Goal: Transaction & Acquisition: Obtain resource

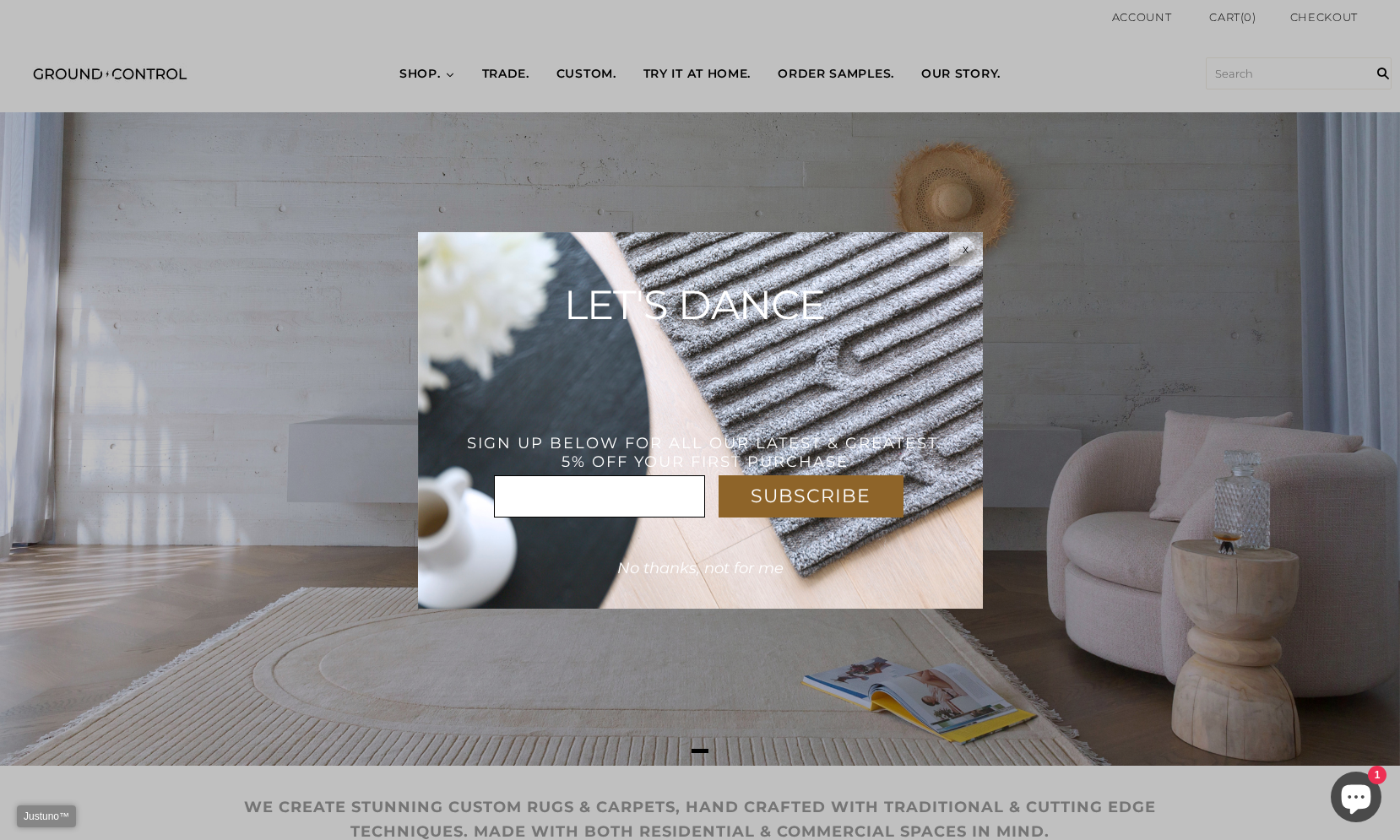
click at [947, 253] on div "SUBSCRIBE * x LET'S DANCE THANK YOU! USE CODE : WELCOME5%OFF SIGN UP BELOW FOR …" at bounding box center [700, 420] width 565 height 376
click at [961, 253] on div "x" at bounding box center [965, 249] width 34 height 13
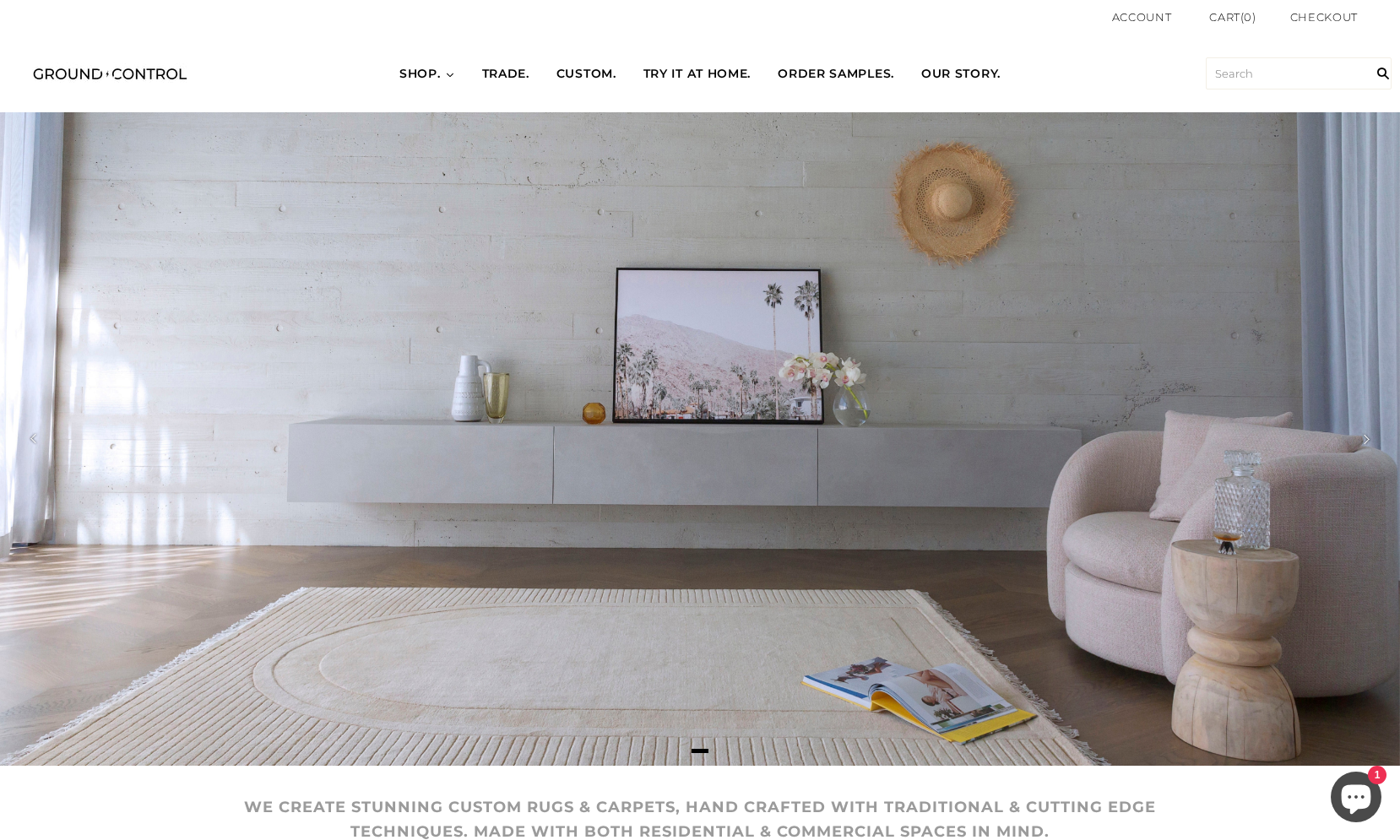
drag, startPoint x: 961, startPoint y: 253, endPoint x: 491, endPoint y: 253, distance: 470.0
click at [491, 253] on div at bounding box center [700, 438] width 1400 height 653
drag, startPoint x: 508, startPoint y: 249, endPoint x: 932, endPoint y: 260, distance: 424.1
click at [927, 260] on div at bounding box center [700, 438] width 1400 height 653
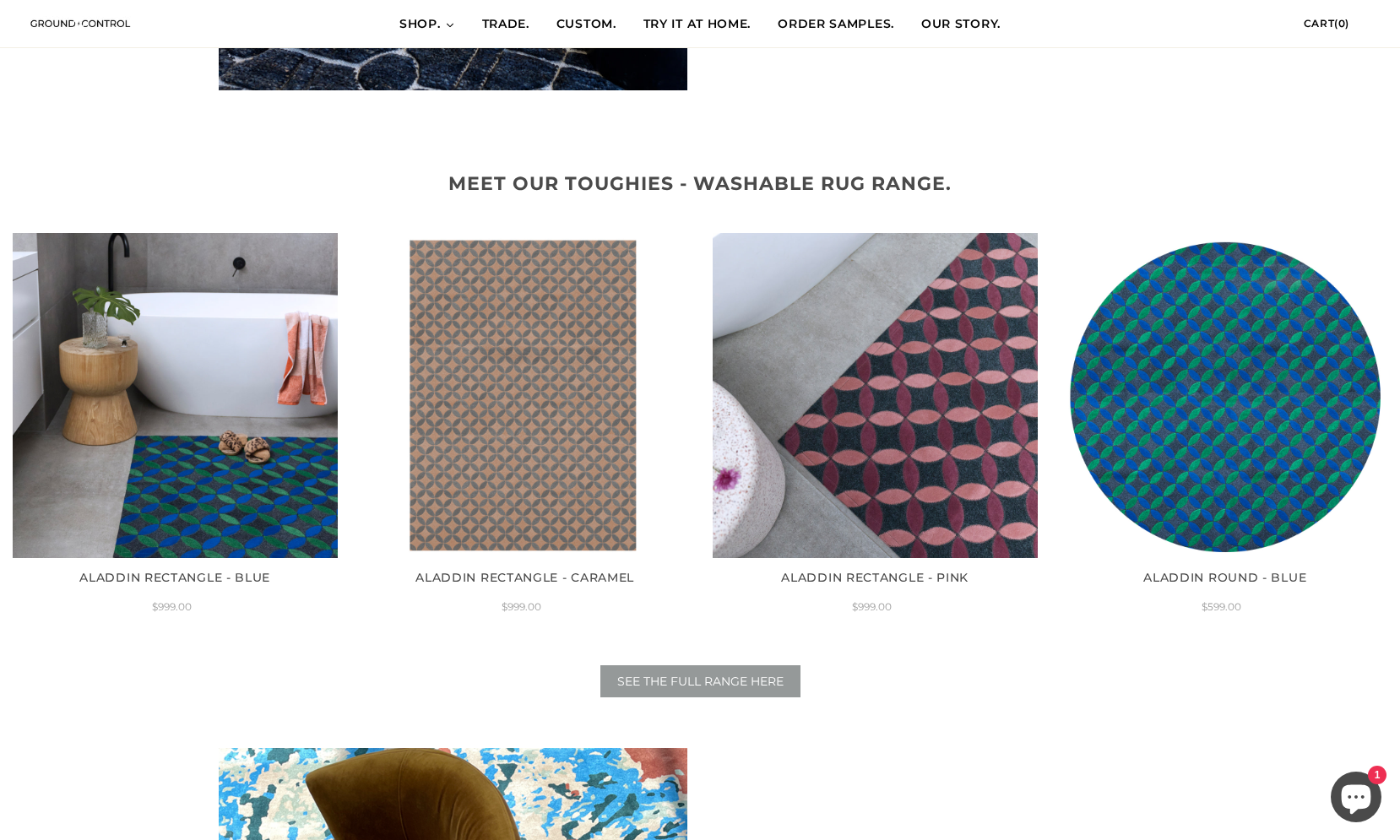
scroll to position [1866, 0]
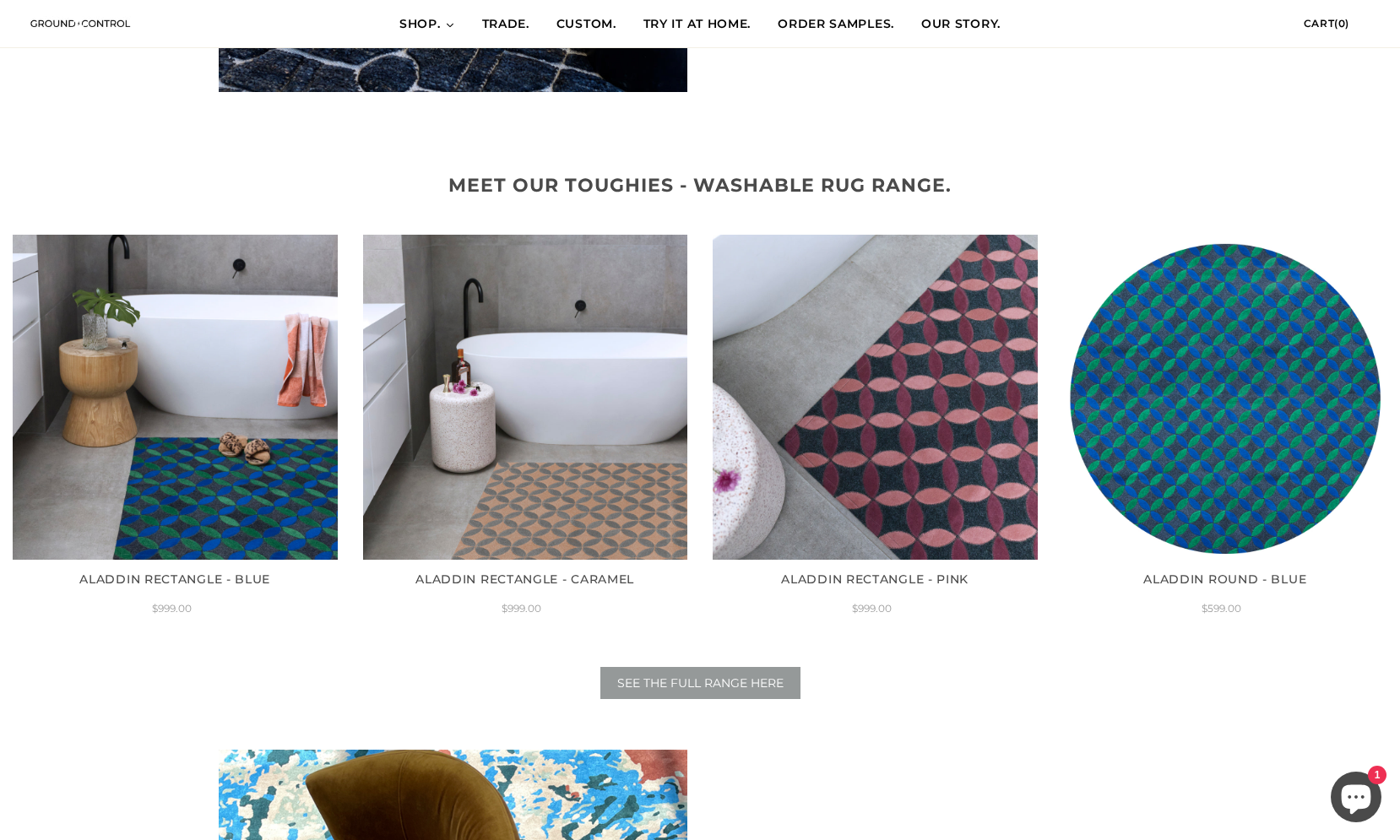
drag, startPoint x: 689, startPoint y: 333, endPoint x: 448, endPoint y: 333, distance: 241.0
click at [448, 333] on div "ALADDIN RECTANGLE - BLUE $999.00 ALADDIN RECTANGLE - CARAMEL $999.00 ALADDIN RE…" at bounding box center [700, 432] width 1400 height 420
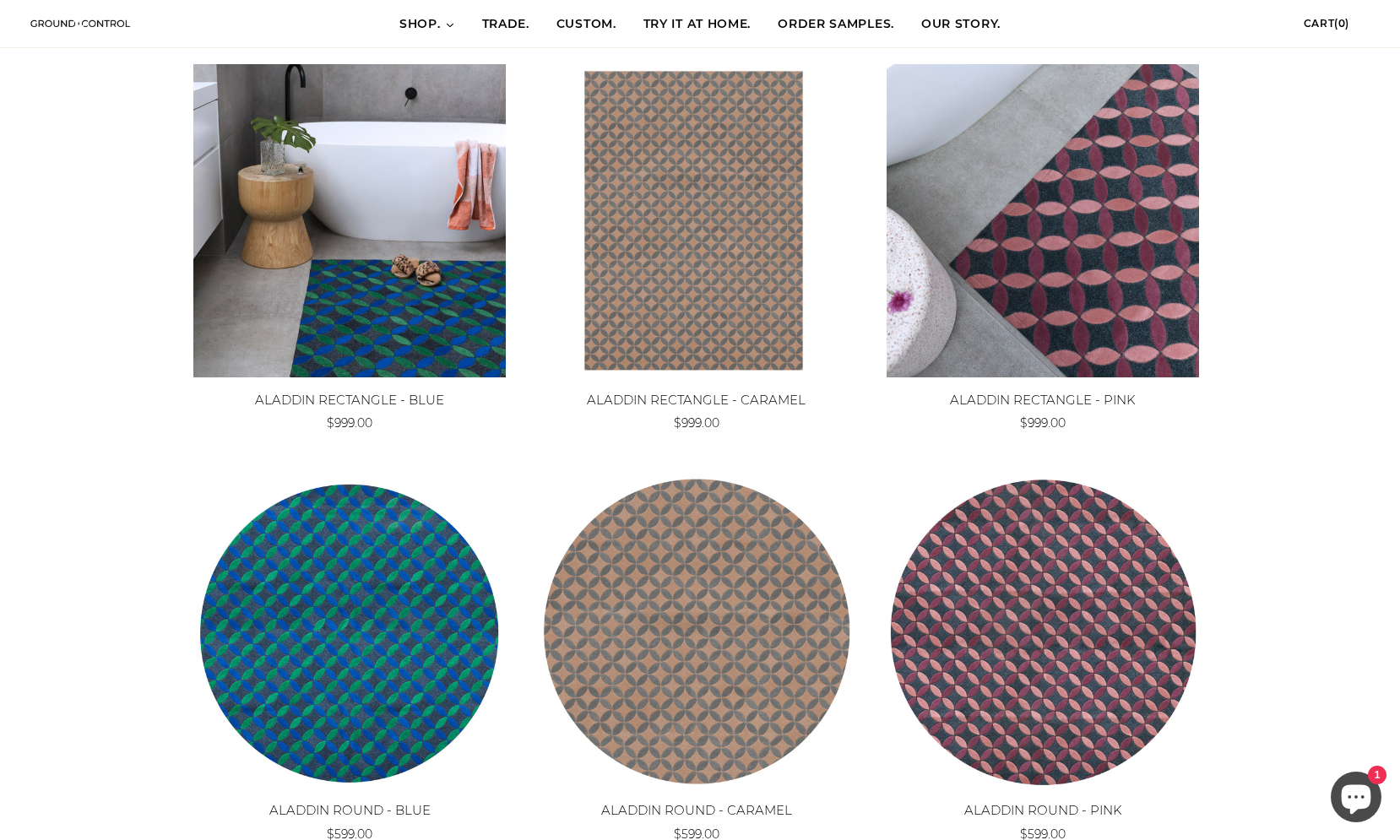
scroll to position [227, 0]
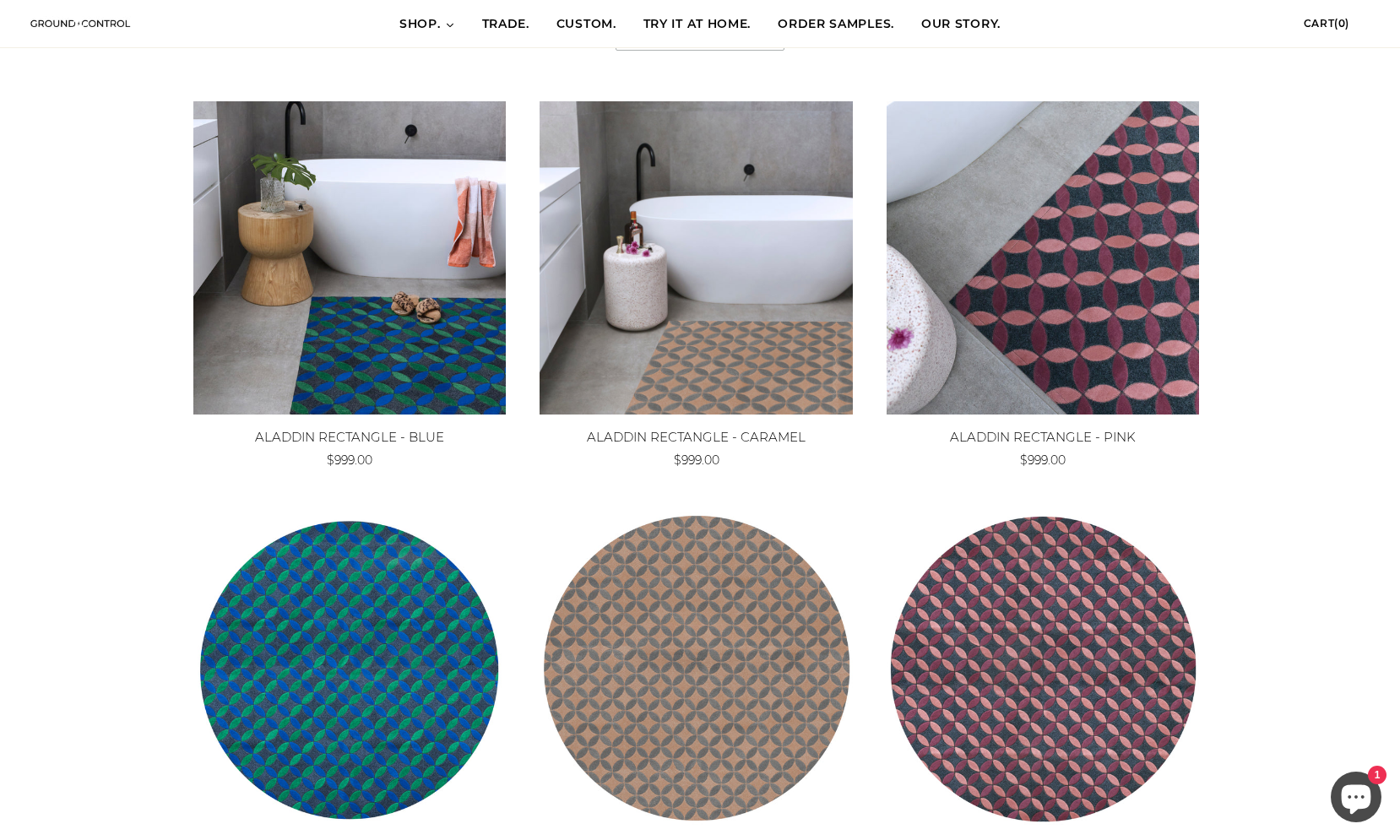
click at [607, 252] on img at bounding box center [696, 257] width 312 height 312
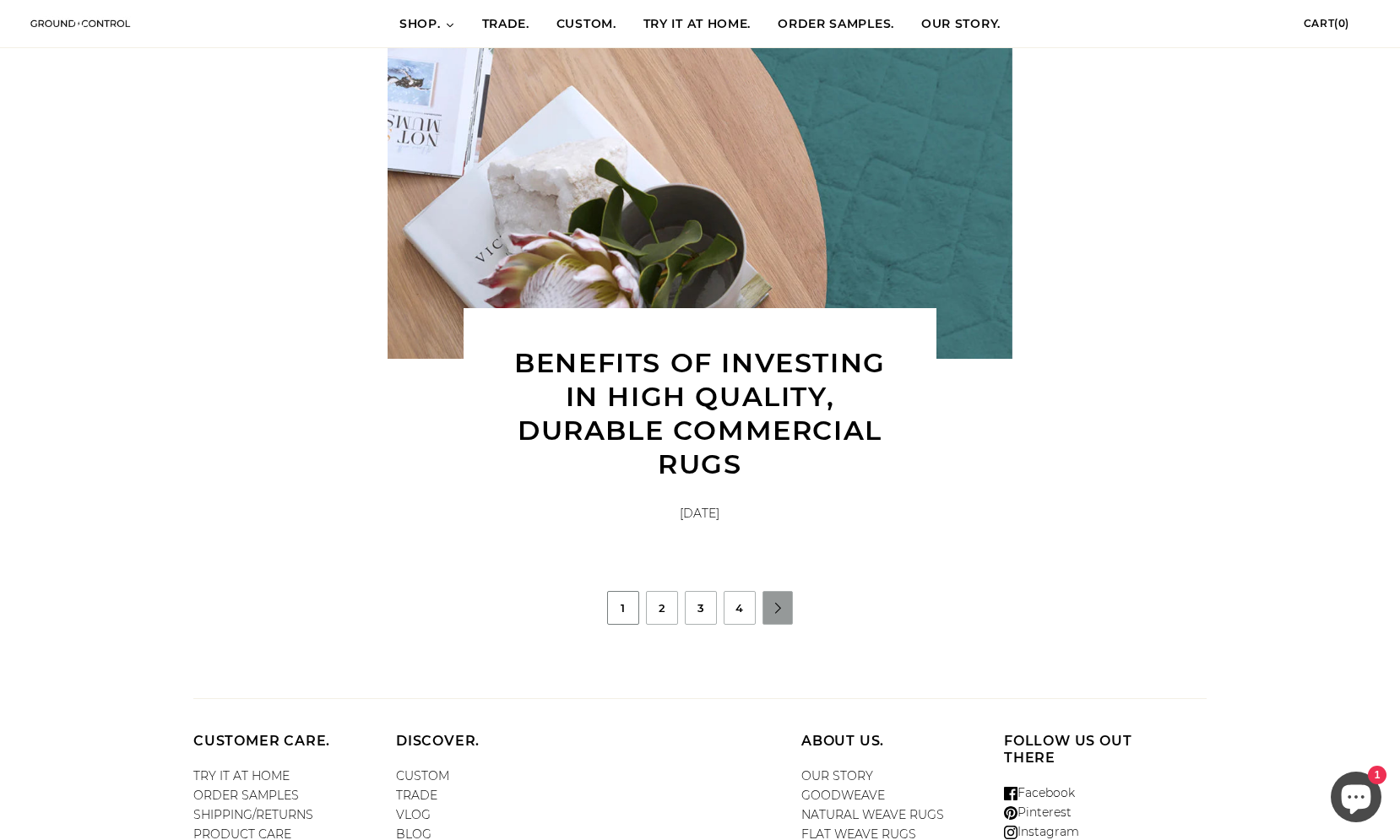
scroll to position [3224, 0]
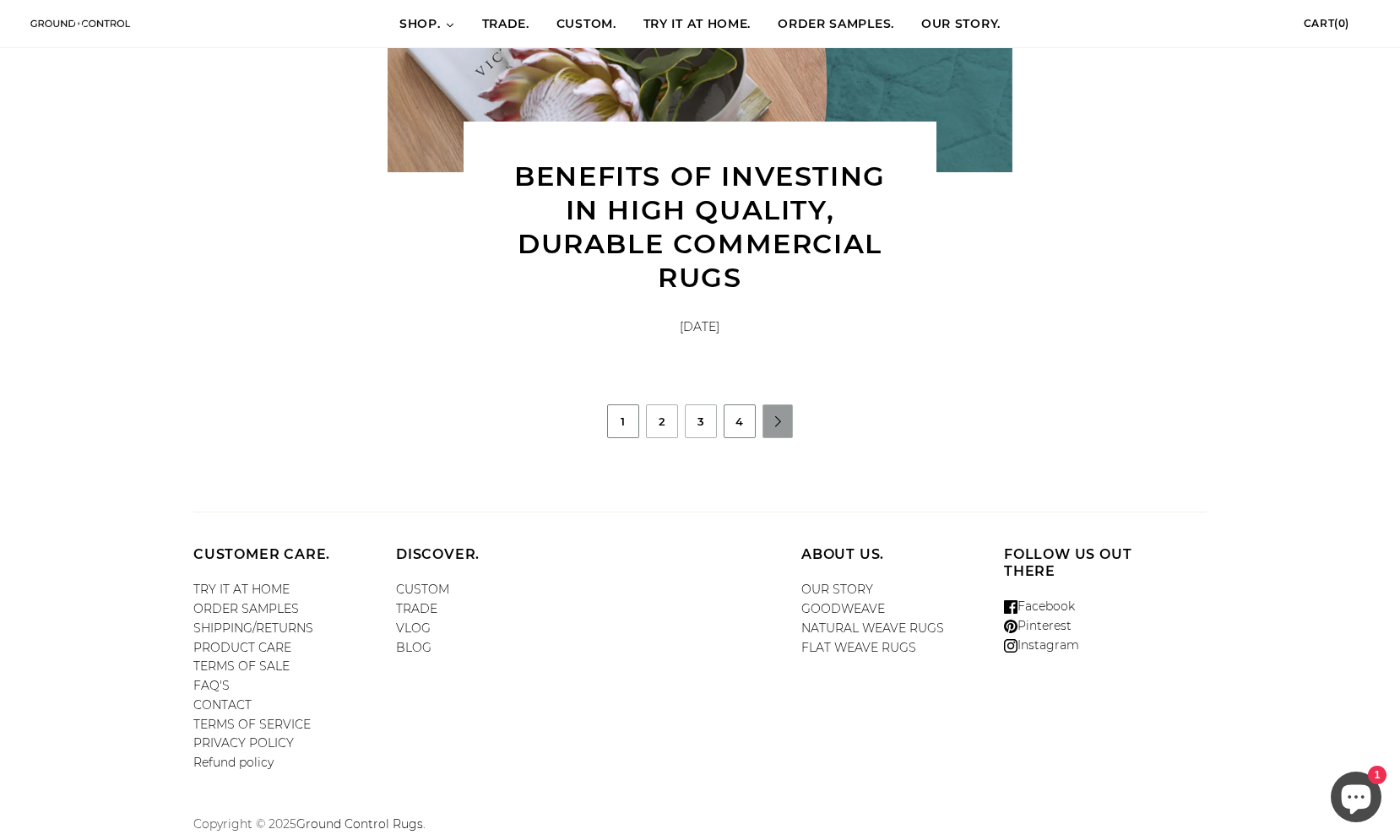
click at [746, 436] on link "4" at bounding box center [740, 421] width 30 height 32
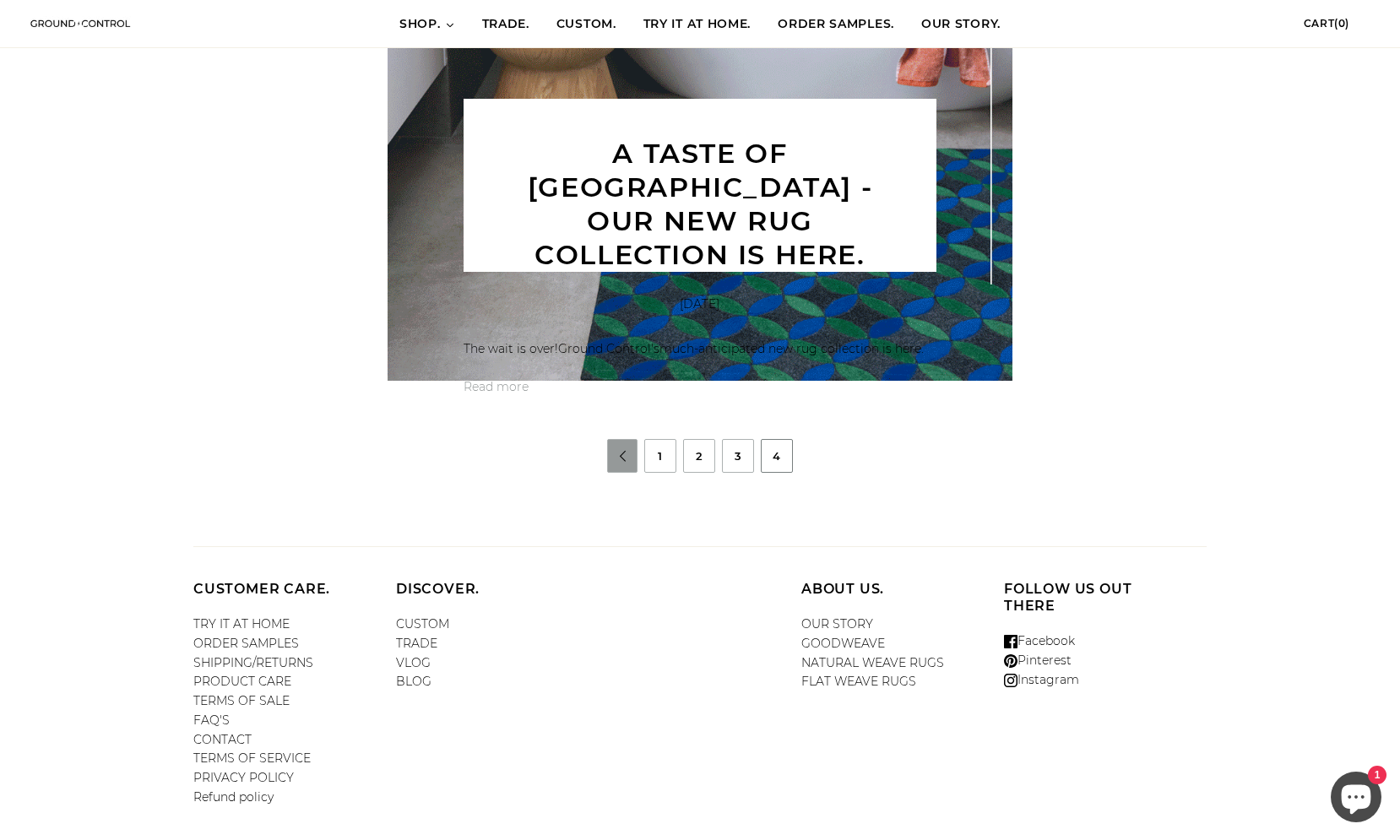
scroll to position [1872, 0]
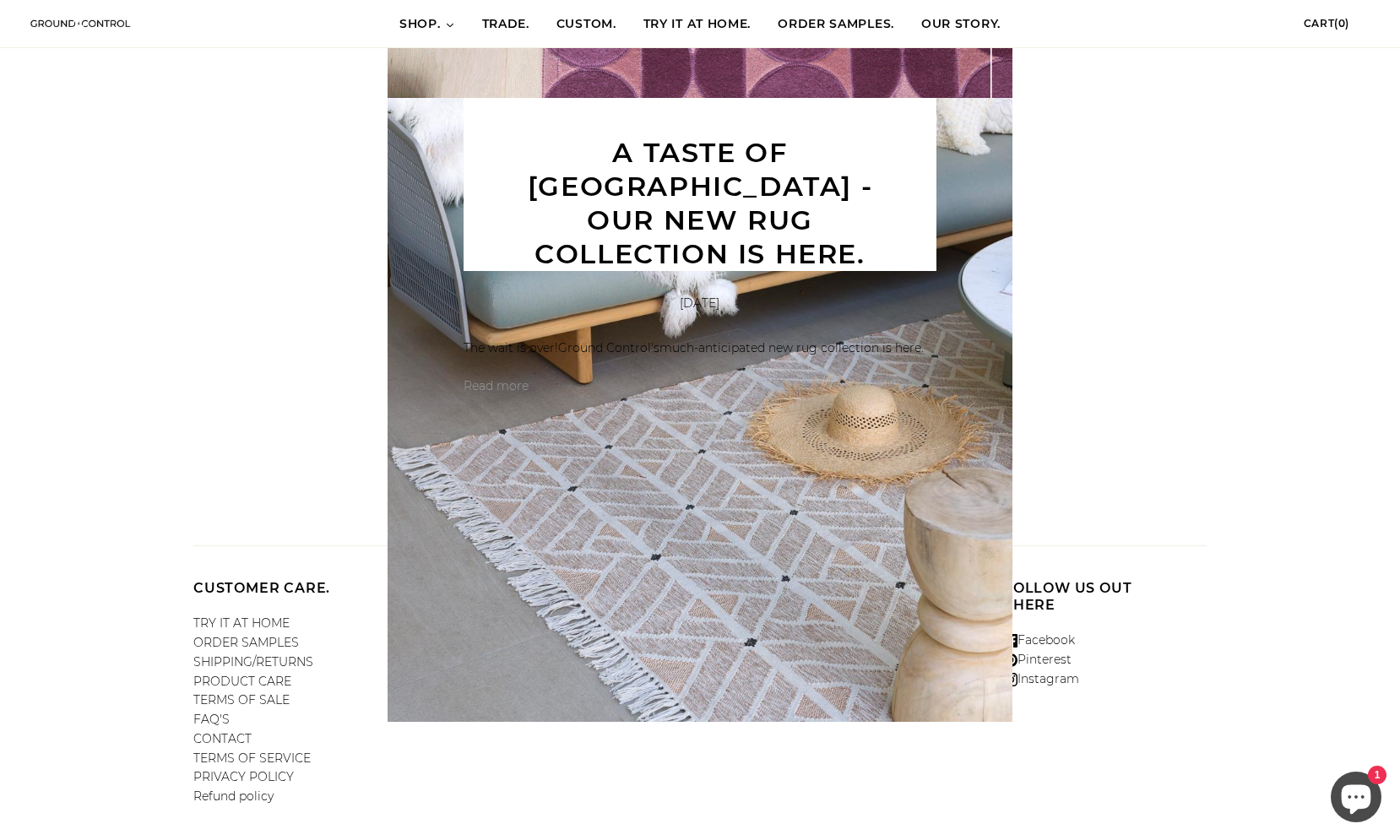
click at [746, 436] on img at bounding box center [700, 410] width 624 height 624
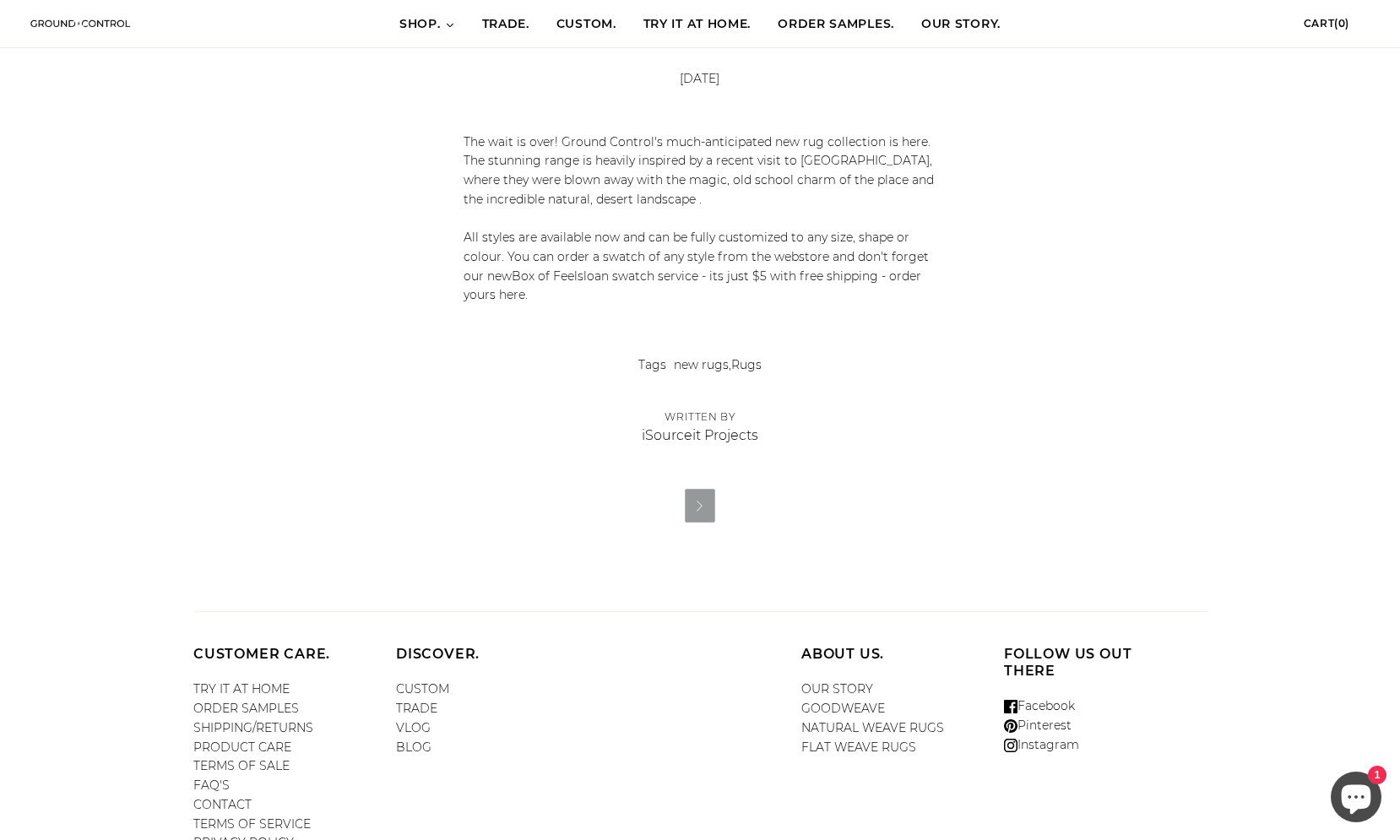
scroll to position [922, 0]
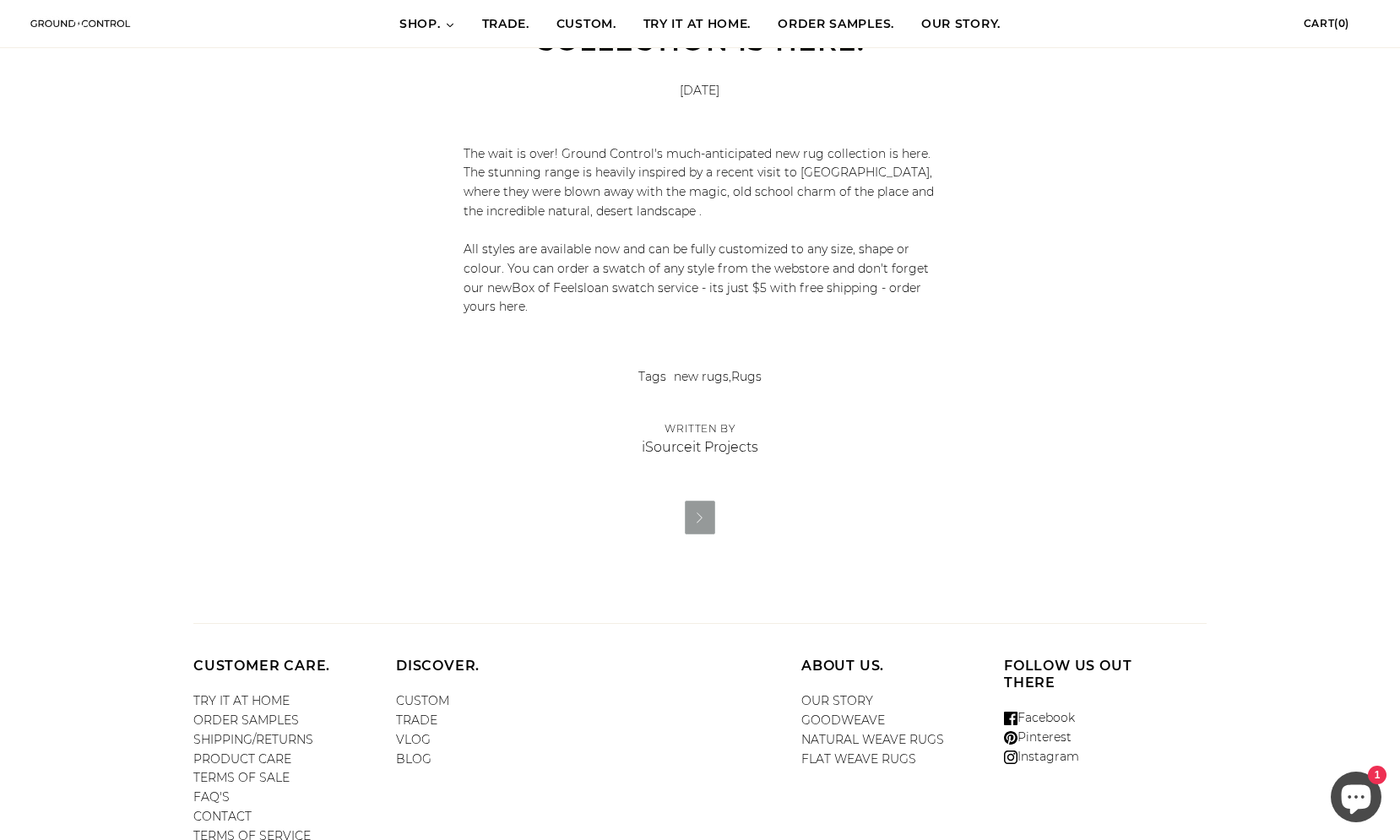
click at [729, 420] on span "iSourceit Projects" at bounding box center [700, 440] width 116 height 39
copy div "iSourceit Projects"
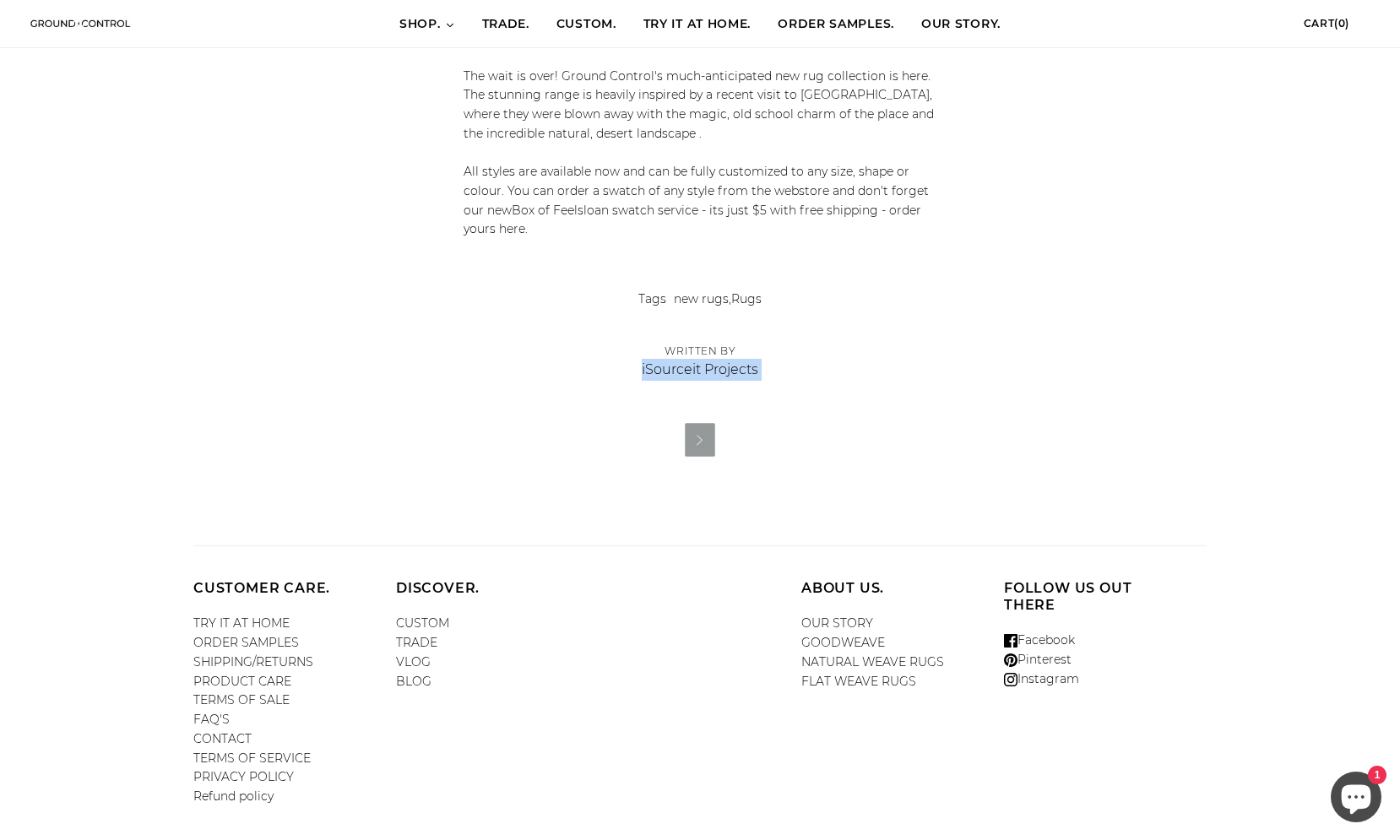
scroll to position [0, 0]
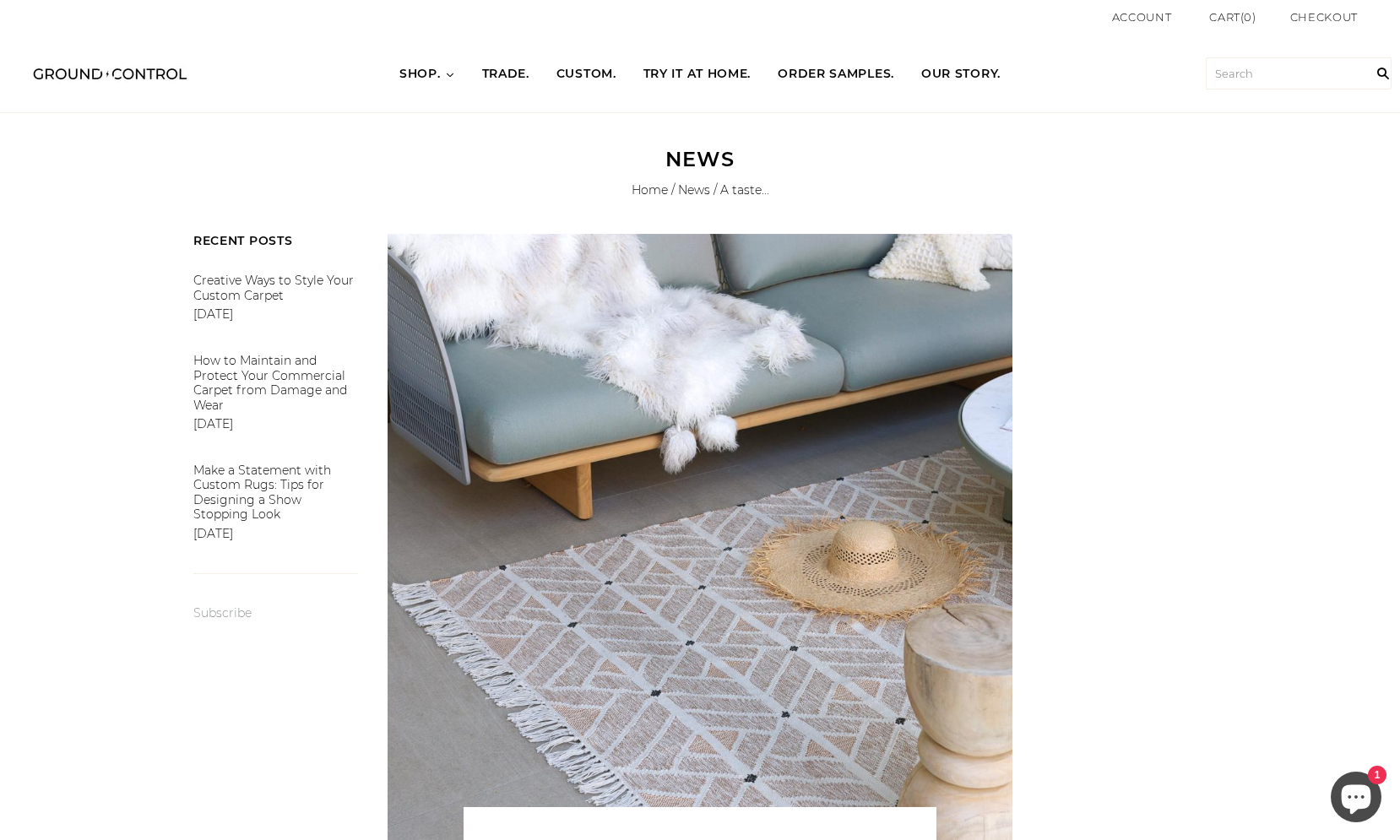
click at [100, 80] on img at bounding box center [110, 73] width 169 height 35
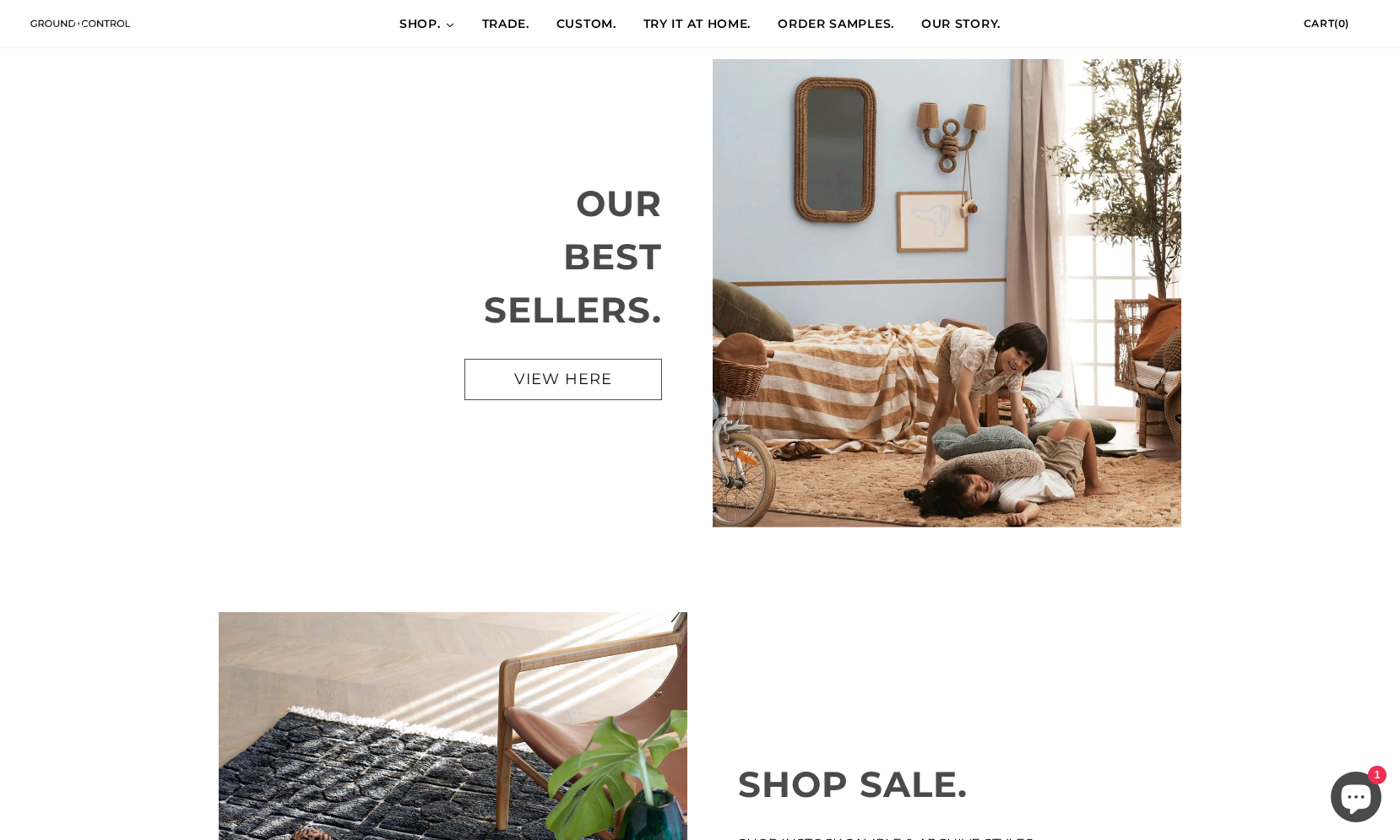
scroll to position [347, 0]
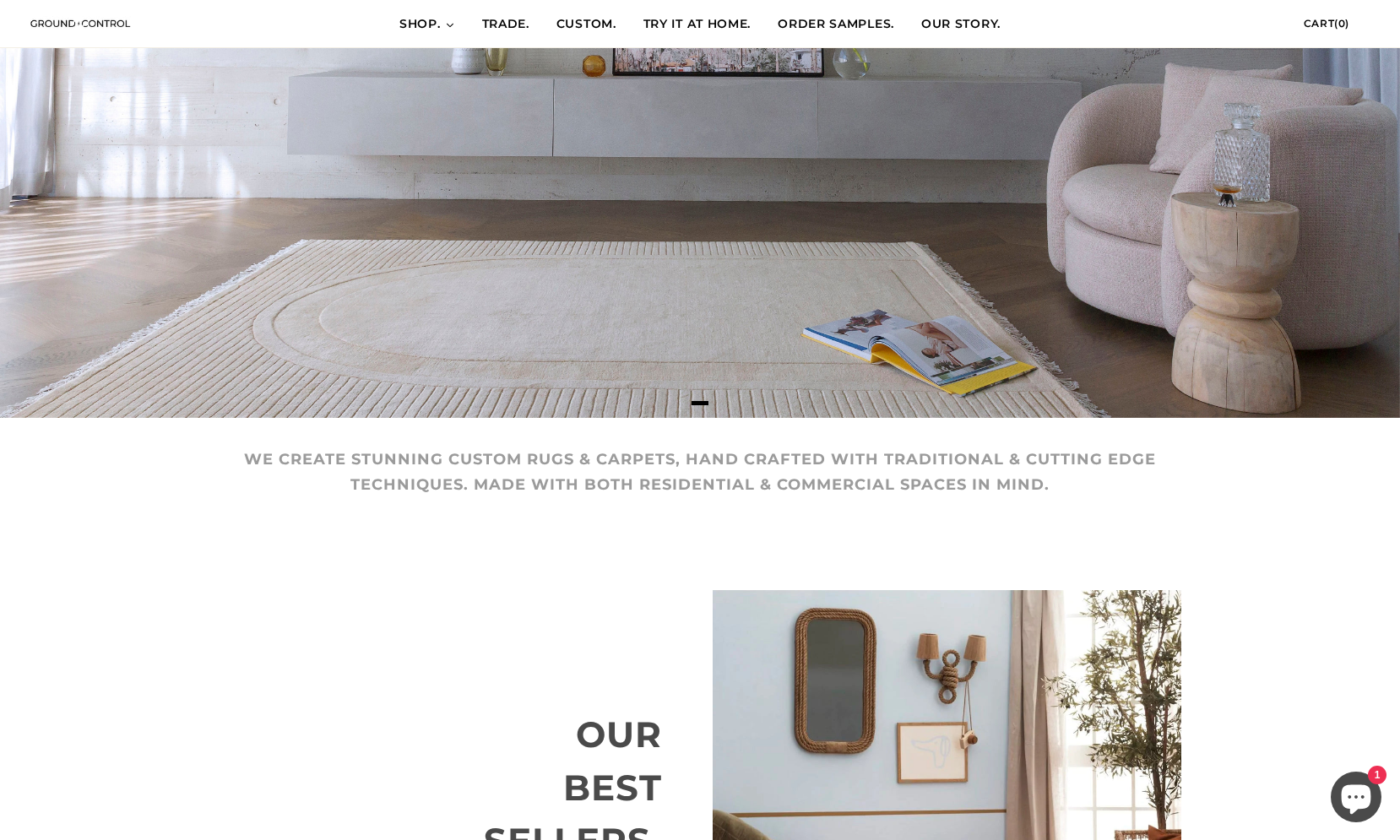
click at [828, 25] on span "ORDER SAMPLES." at bounding box center [836, 24] width 116 height 17
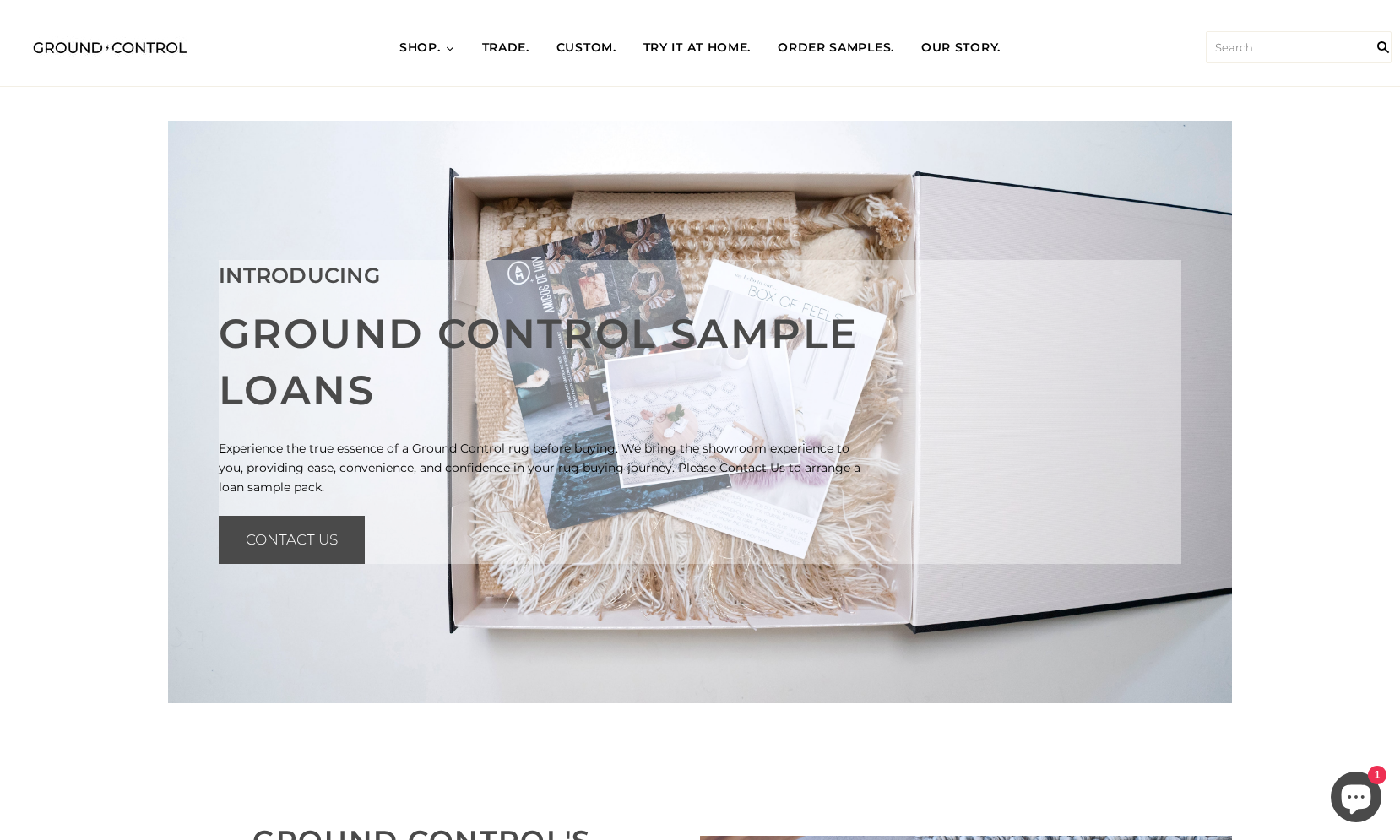
scroll to position [42, 0]
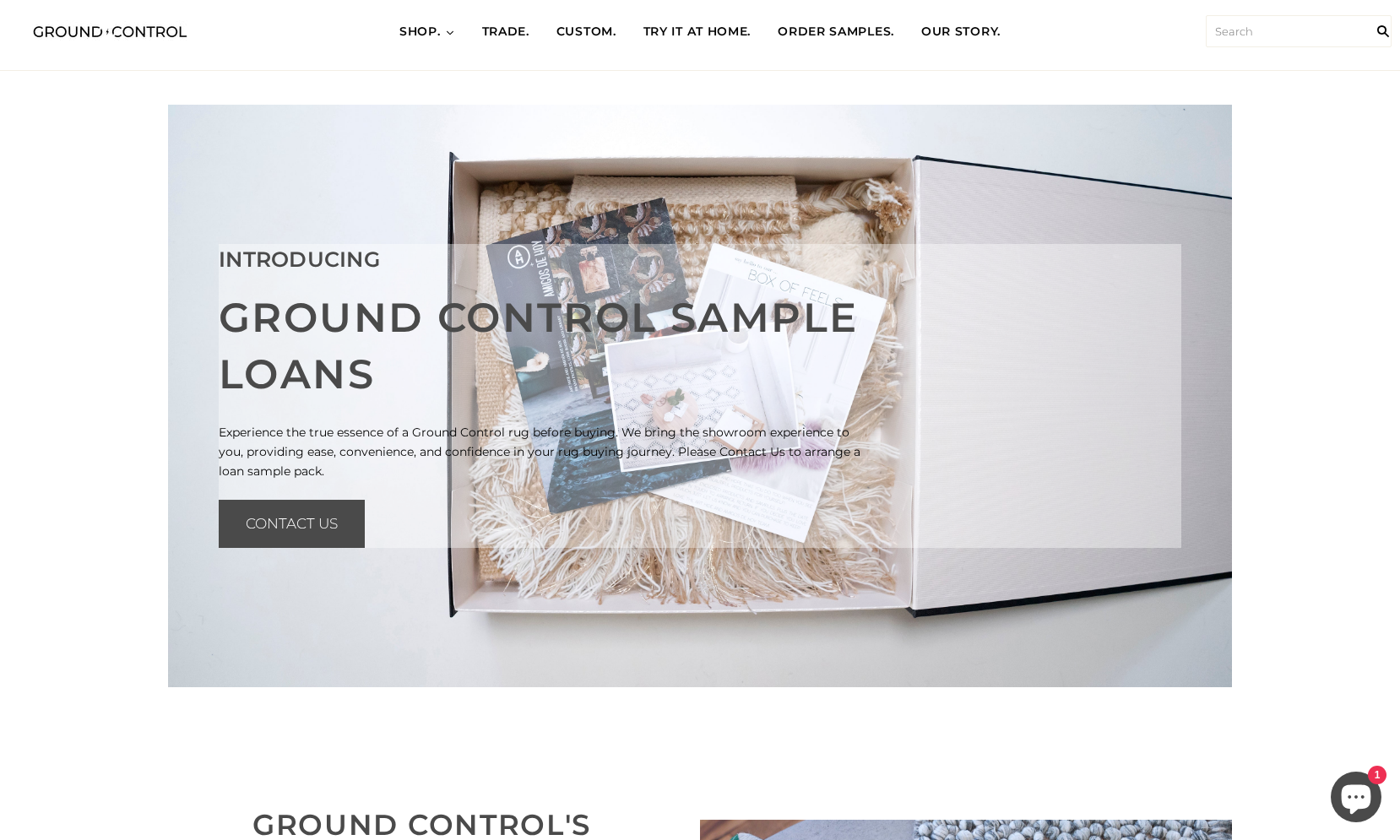
click at [677, 34] on span "TRY IT AT HOME." at bounding box center [697, 32] width 108 height 17
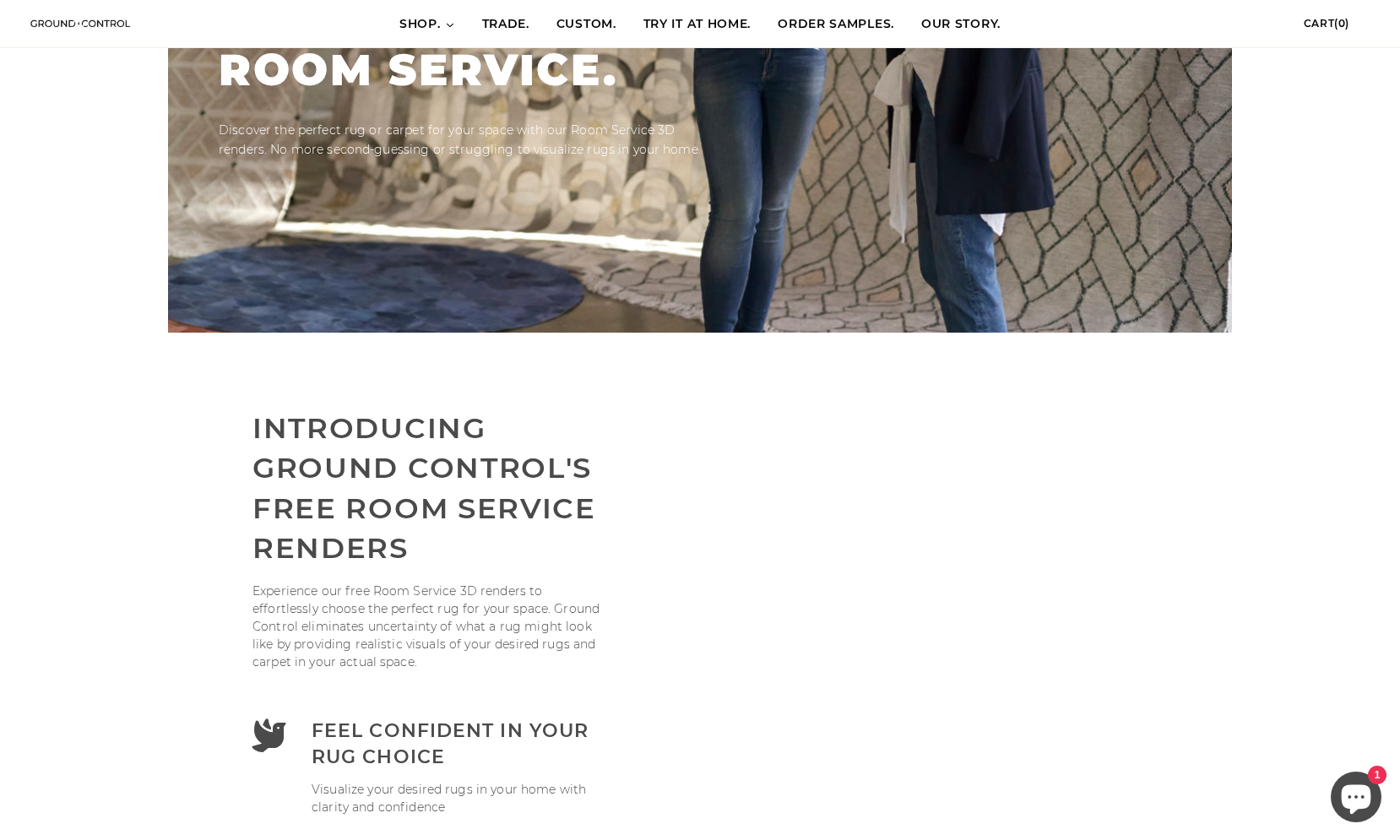
scroll to position [290, 0]
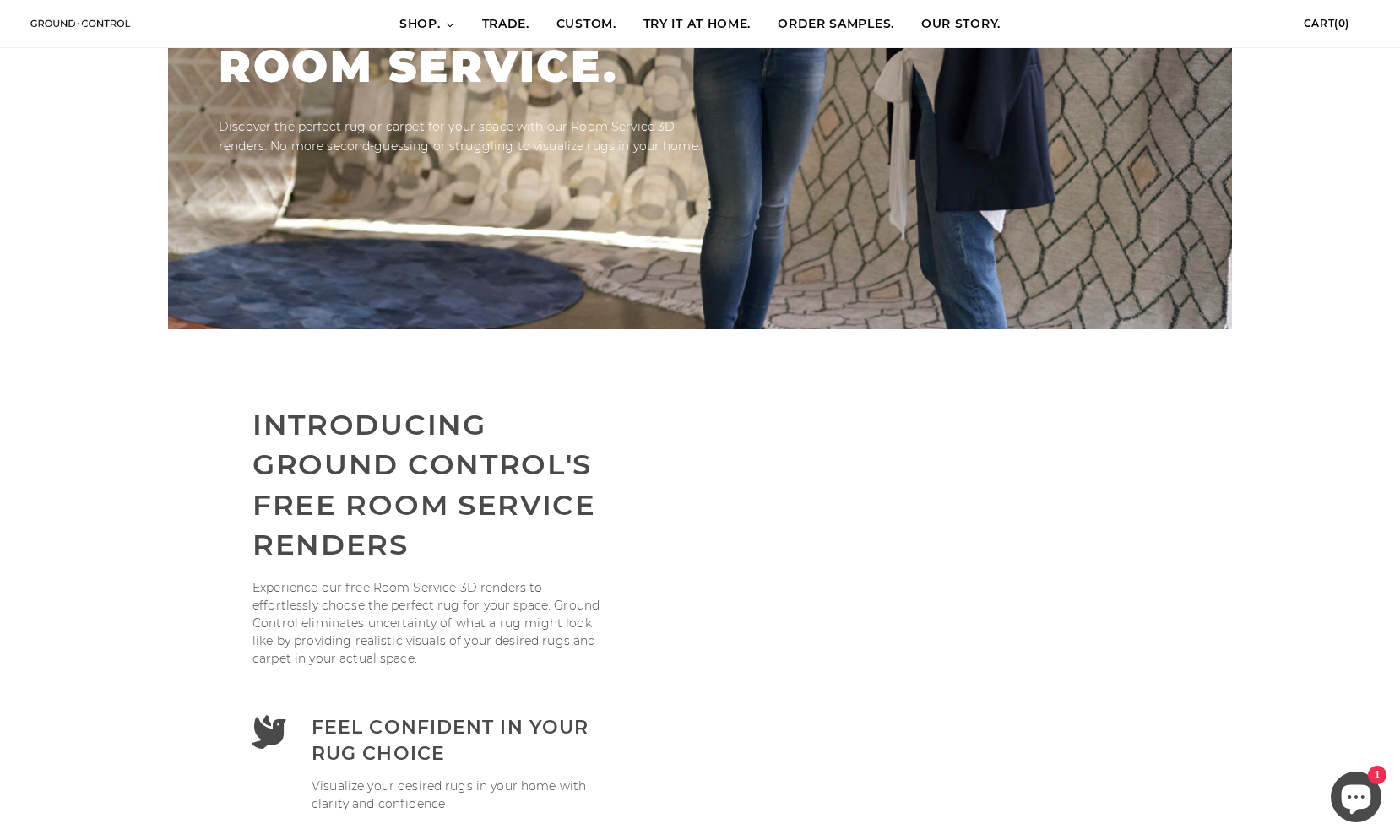
click at [821, 22] on span "ORDER SAMPLES." at bounding box center [836, 24] width 116 height 17
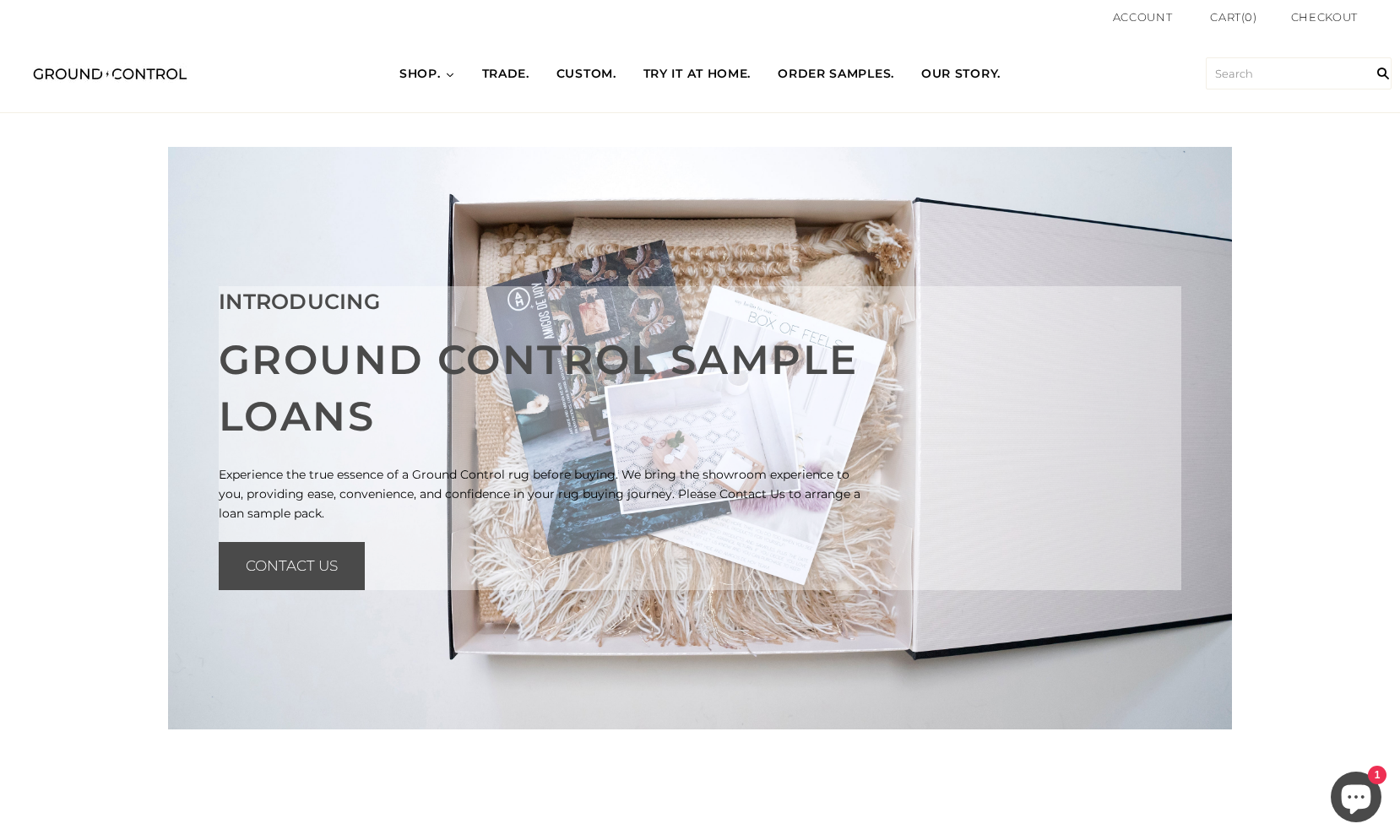
click at [696, 69] on span "TRY IT AT HOME." at bounding box center [697, 74] width 108 height 17
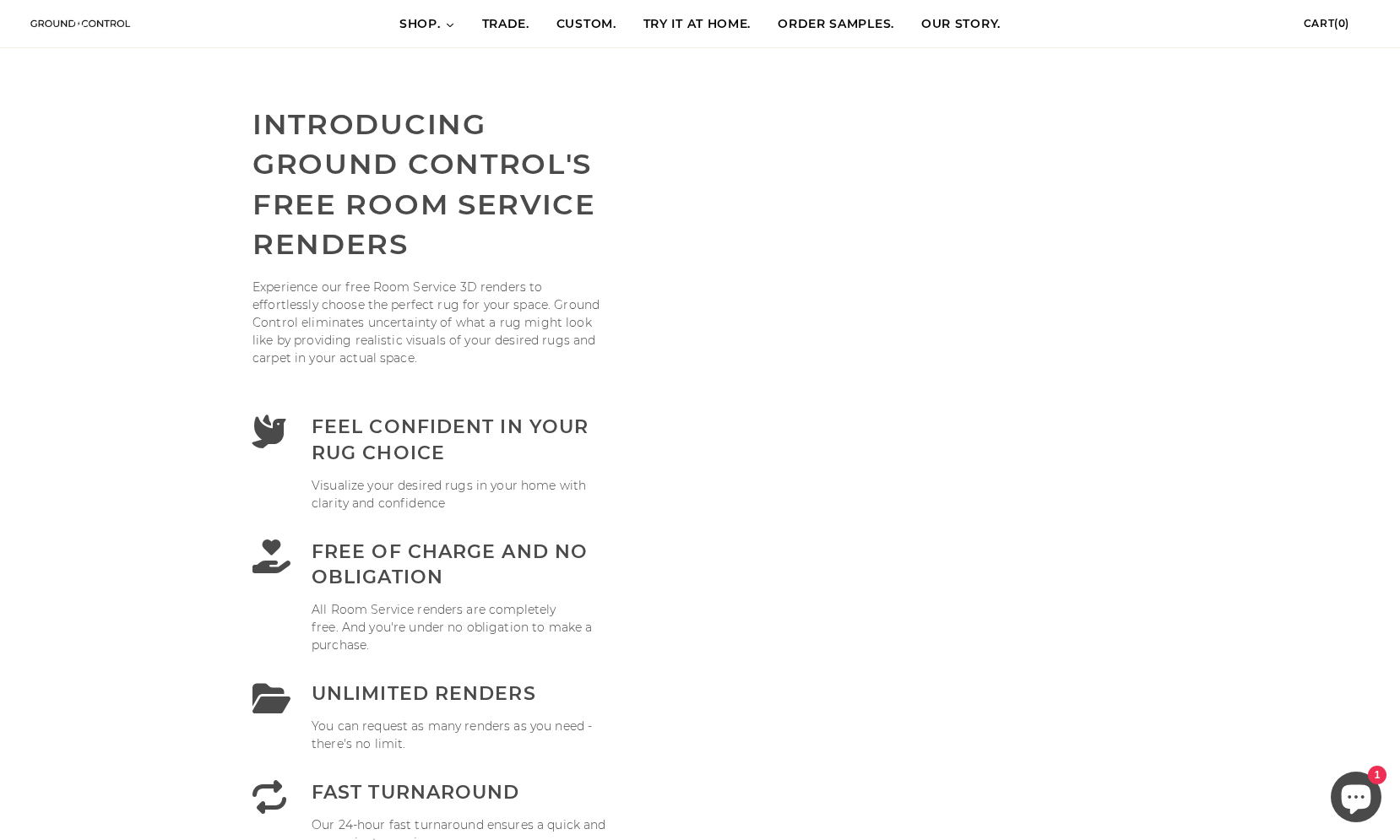
scroll to position [602, 0]
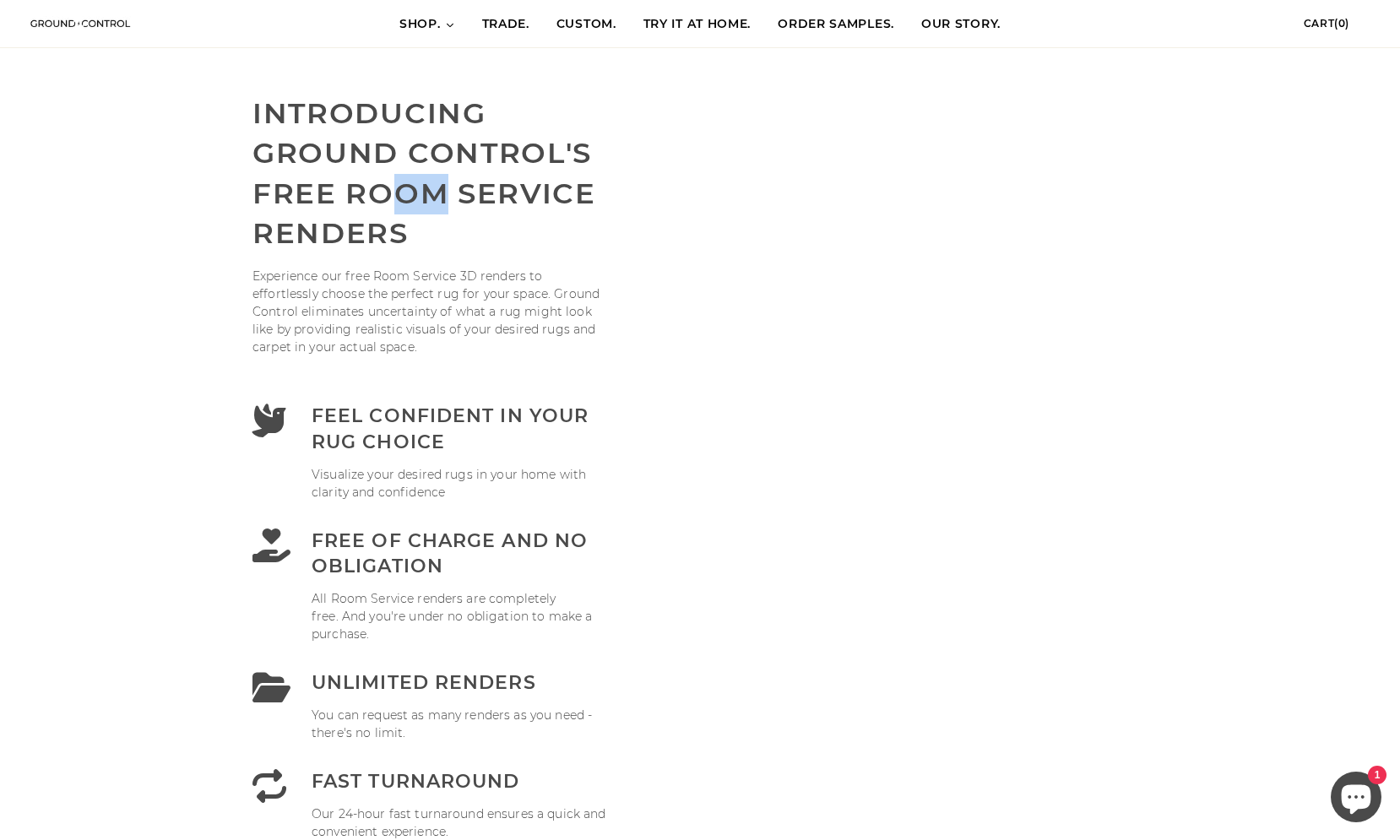
drag, startPoint x: 436, startPoint y: 212, endPoint x: 391, endPoint y: 197, distance: 47.4
click at [391, 197] on h3 "Introducing ground control's free Room Service renders" at bounding box center [429, 174] width 354 height 160
drag, startPoint x: 403, startPoint y: 223, endPoint x: 341, endPoint y: 219, distance: 62.1
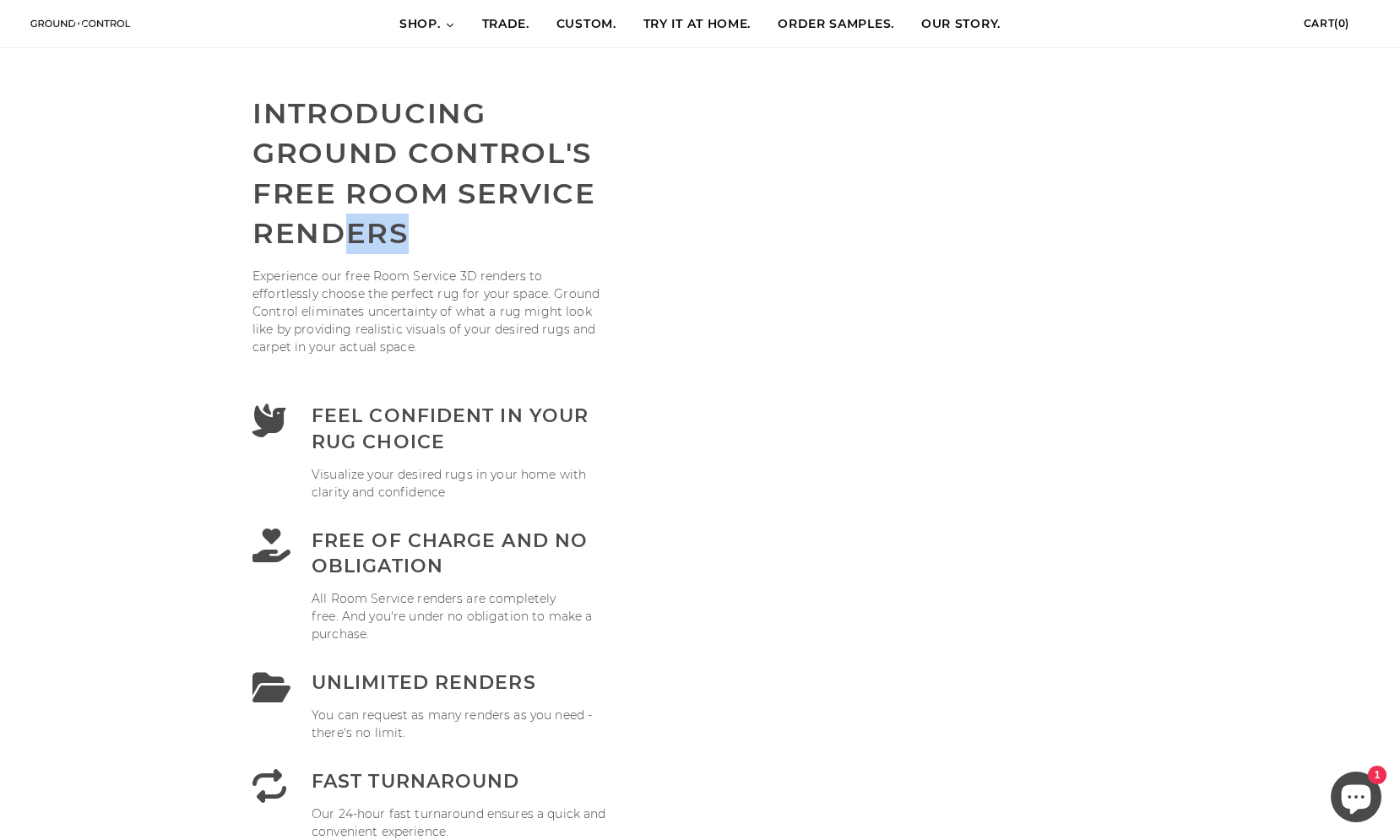
click at [341, 219] on h3 "Introducing ground control's free Room Service renders" at bounding box center [429, 174] width 354 height 160
drag, startPoint x: 470, startPoint y: 283, endPoint x: 362, endPoint y: 283, distance: 108.0
click at [362, 283] on p "Experience our free Room Service 3D renders to effortlessly choose the perfect …" at bounding box center [429, 312] width 354 height 89
click at [793, 35] on link "ORDER SAMPLES." at bounding box center [836, 25] width 144 height 48
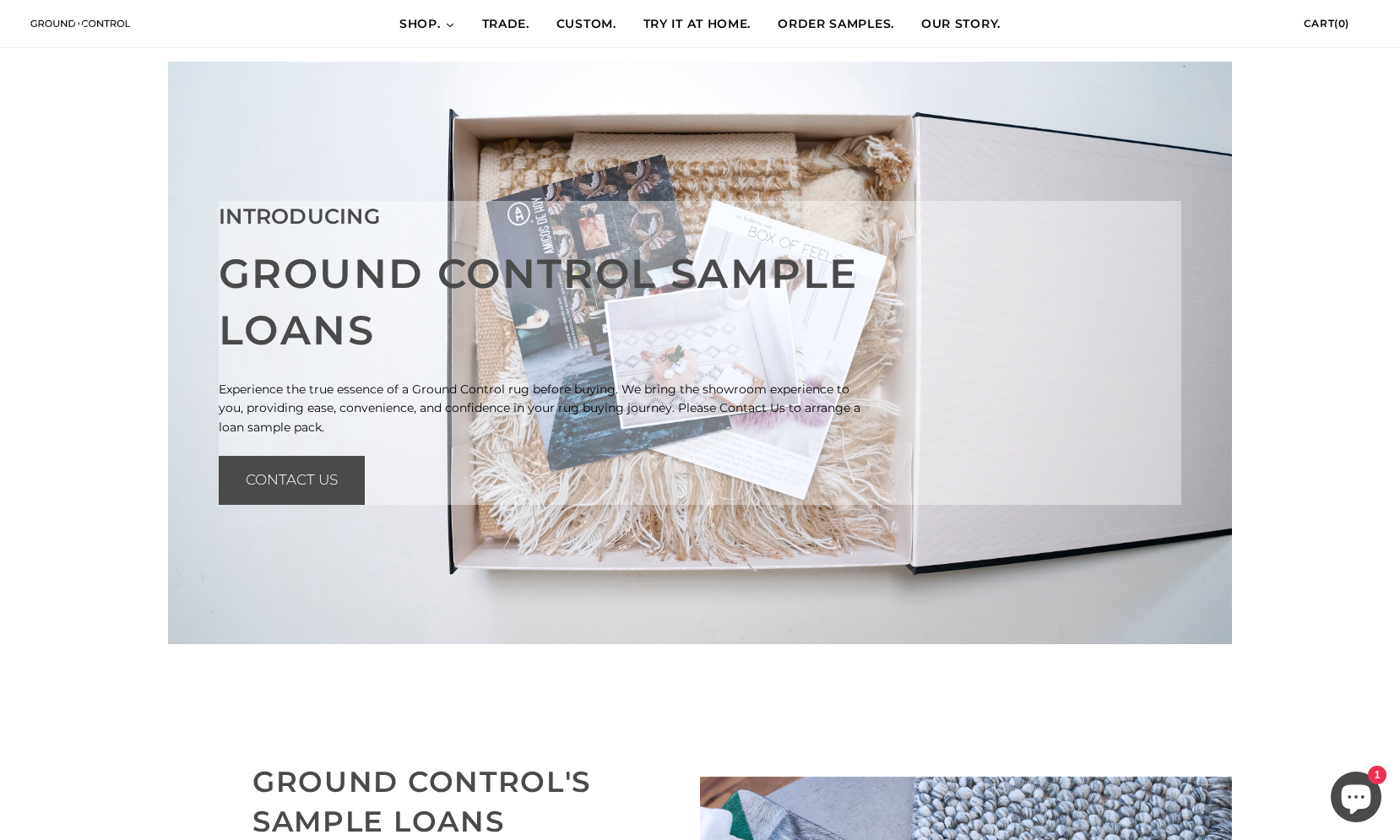
scroll to position [287, 0]
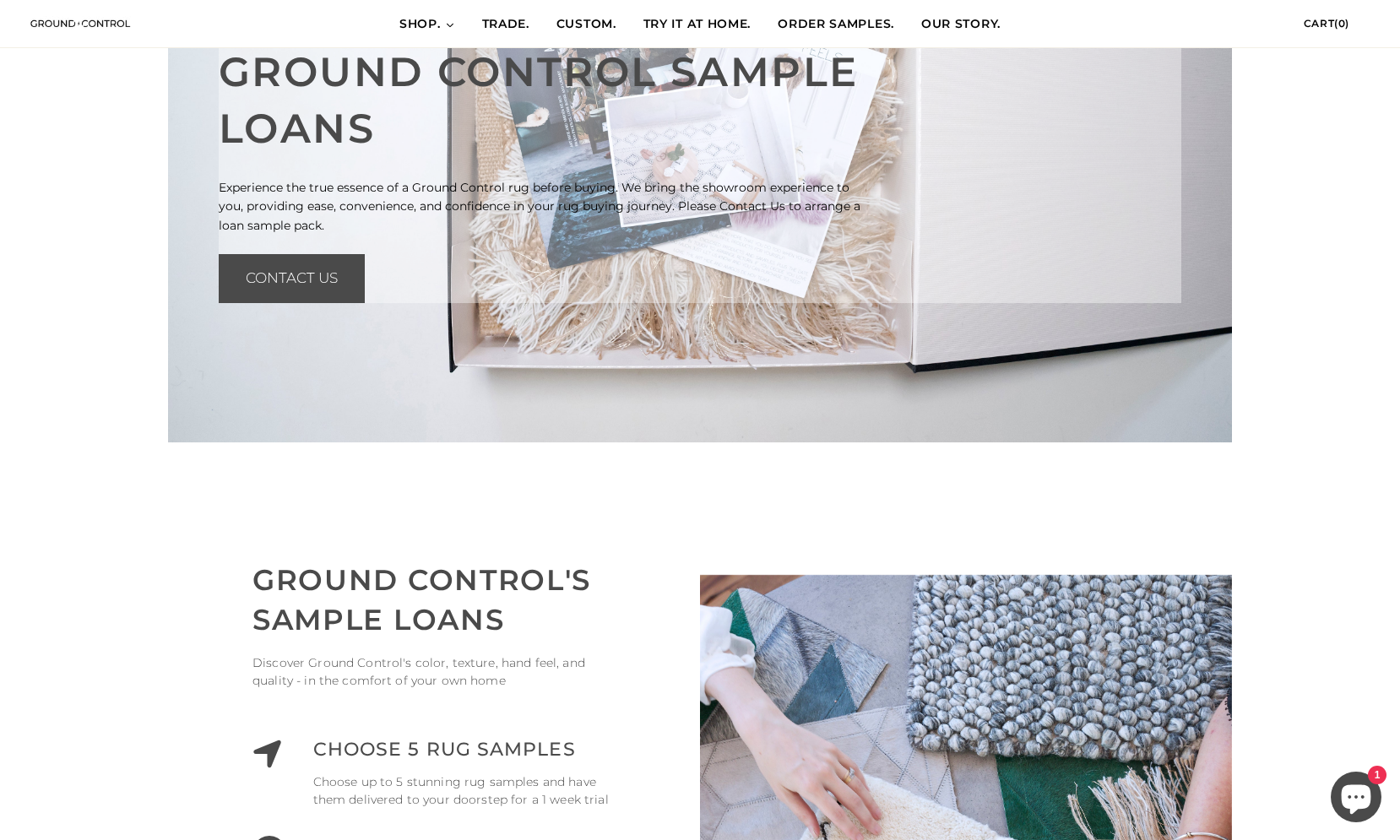
click at [712, 26] on span "TRY IT AT HOME." at bounding box center [697, 24] width 108 height 17
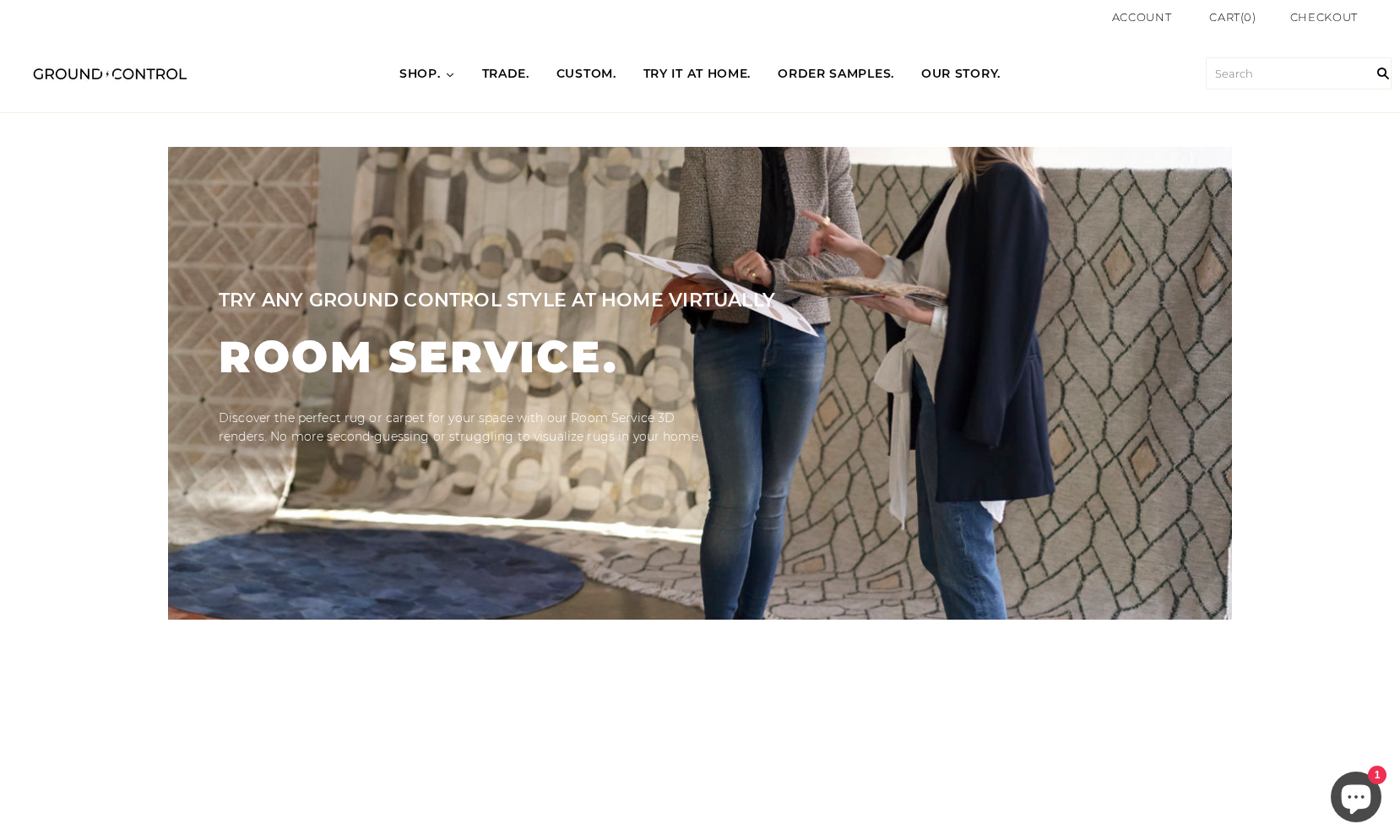
click at [808, 67] on span "ORDER SAMPLES." at bounding box center [836, 74] width 116 height 17
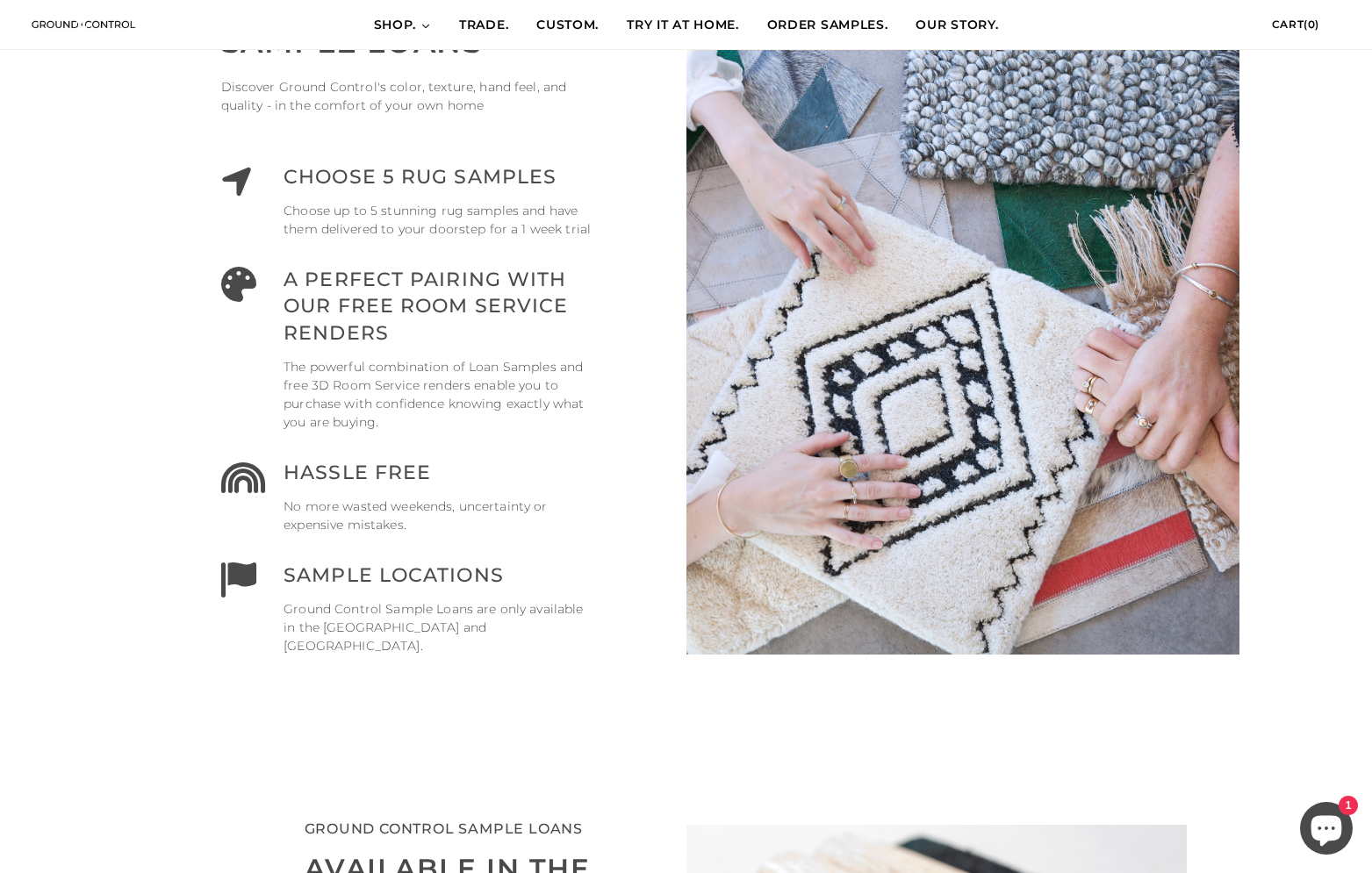
scroll to position [869, 0]
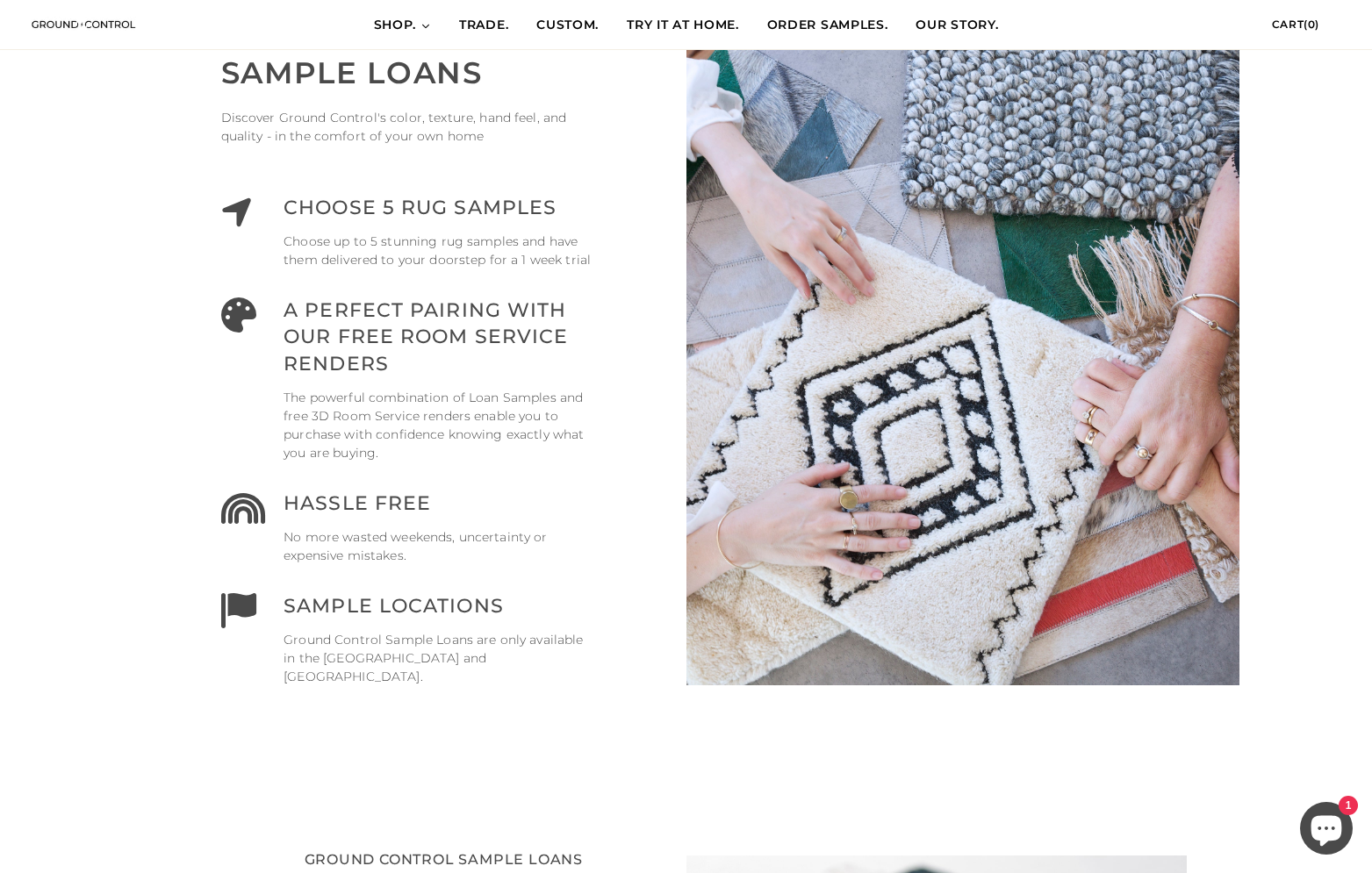
click at [828, 15] on link "ORDER SAMPLES." at bounding box center [828, 26] width 149 height 49
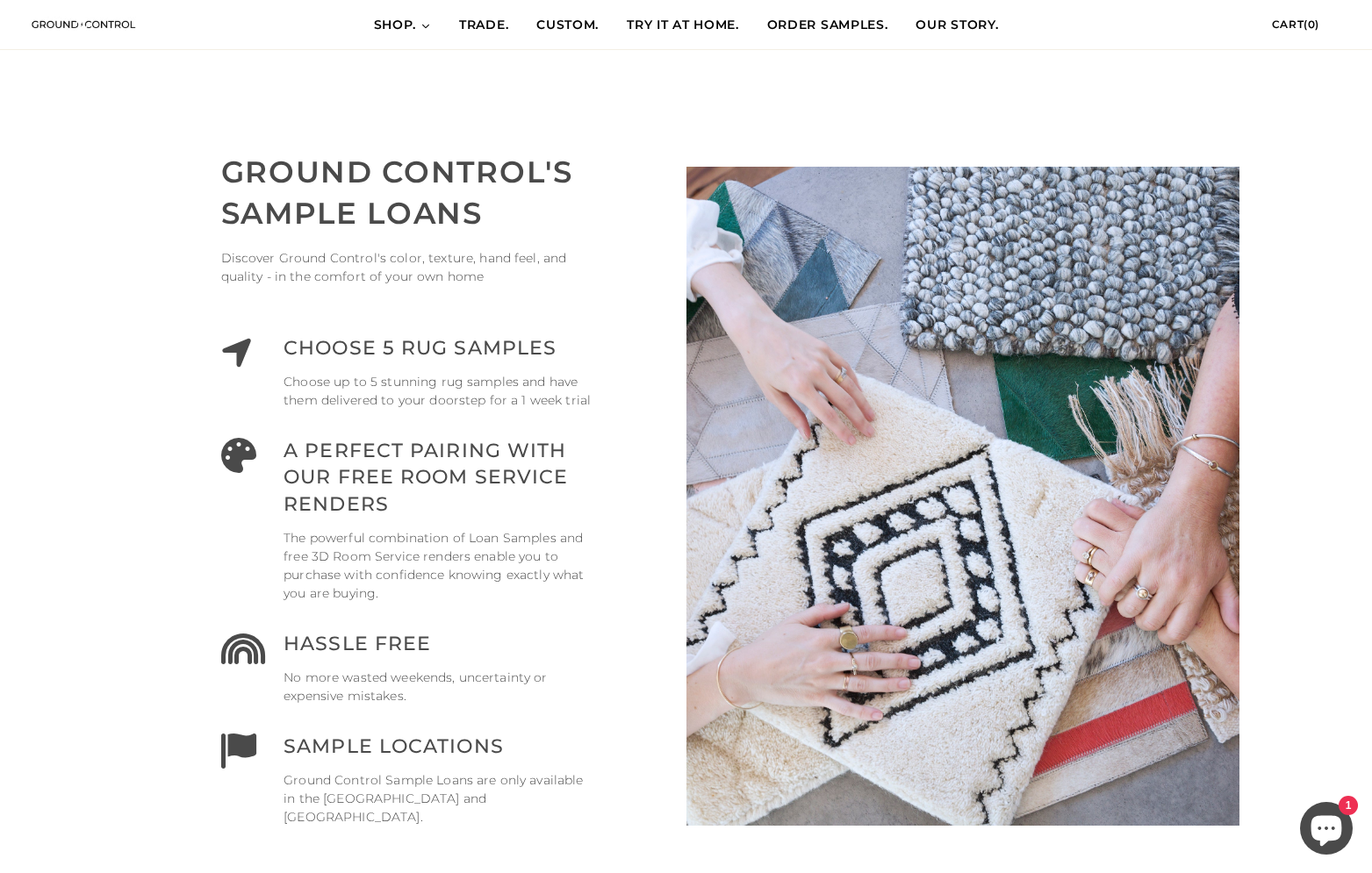
scroll to position [751, 0]
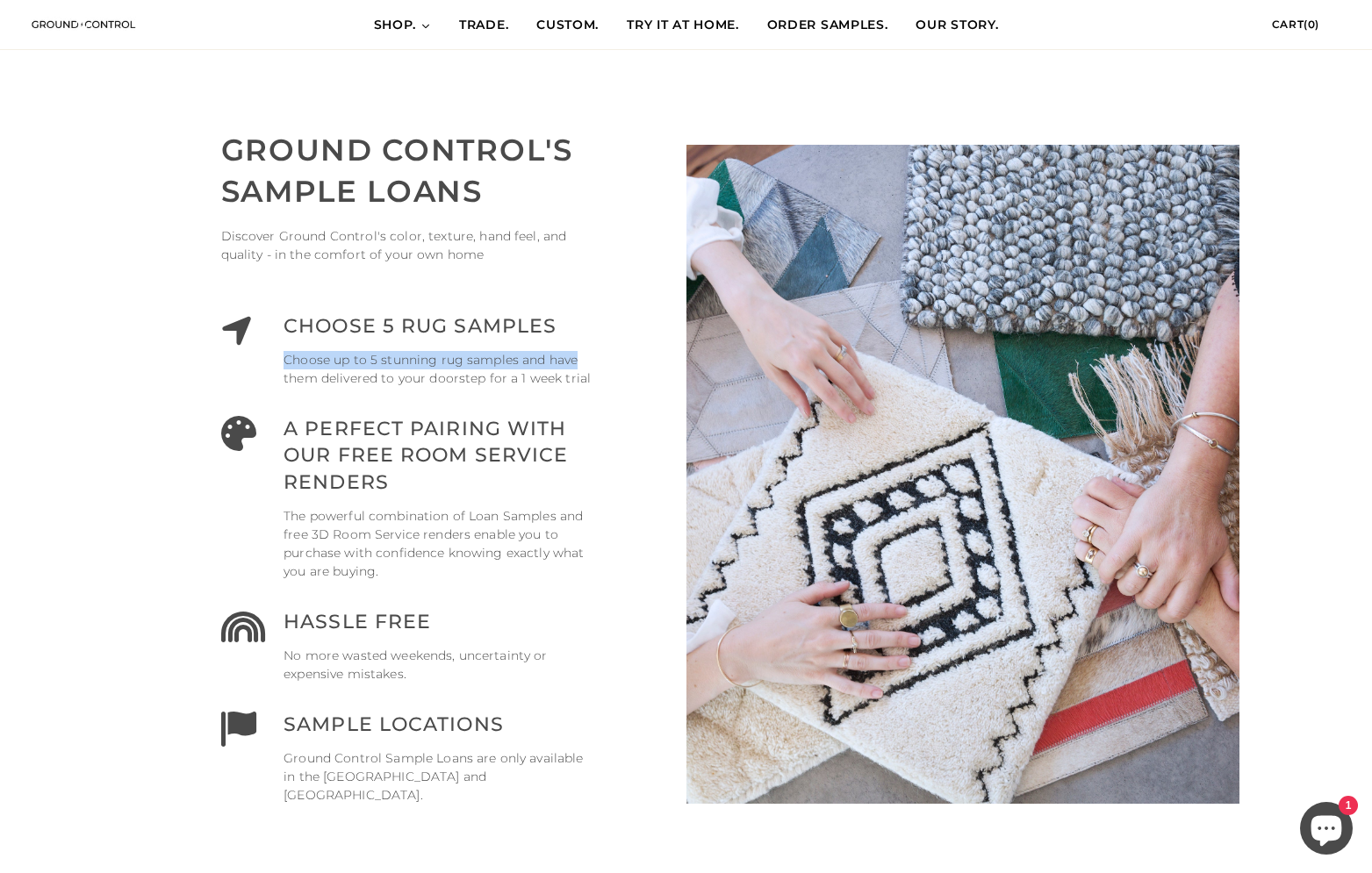
drag, startPoint x: 587, startPoint y: 366, endPoint x: 368, endPoint y: 344, distance: 220.1
click at [368, 344] on div "Choose 5 rug samples Choose up to 5 stunning rug samples and have them delivere…" at bounding box center [440, 350] width 314 height 74
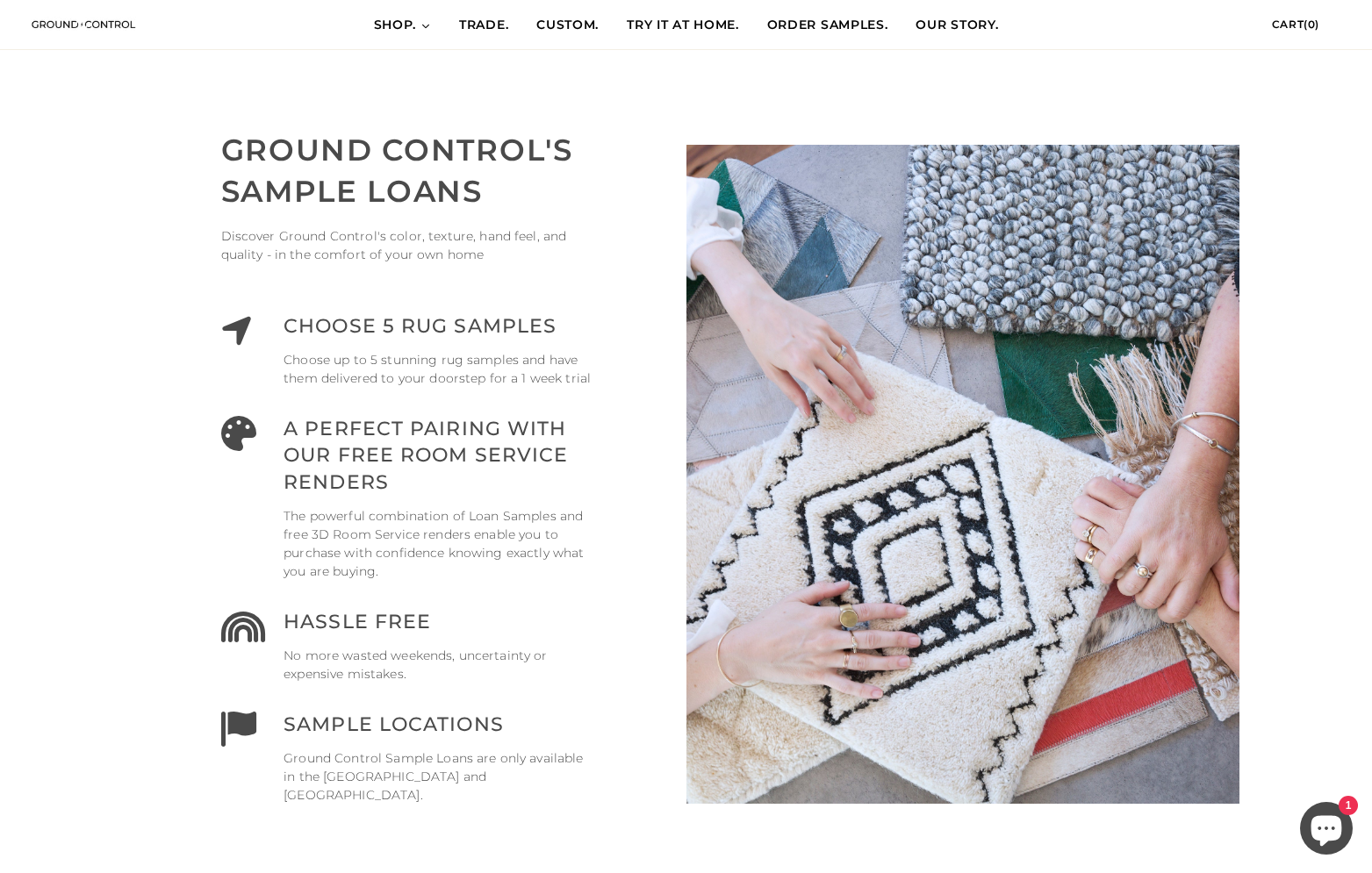
click at [297, 371] on p "Choose up to 5 stunning rug samples and have them delivered to your doorstep fo…" at bounding box center [440, 369] width 314 height 37
click at [296, 371] on p "Choose up to 5 stunning rug samples and have them delivered to your doorstep fo…" at bounding box center [440, 369] width 314 height 37
click at [290, 327] on h3 "Choose 5 rug samples" at bounding box center [440, 327] width 314 height 27
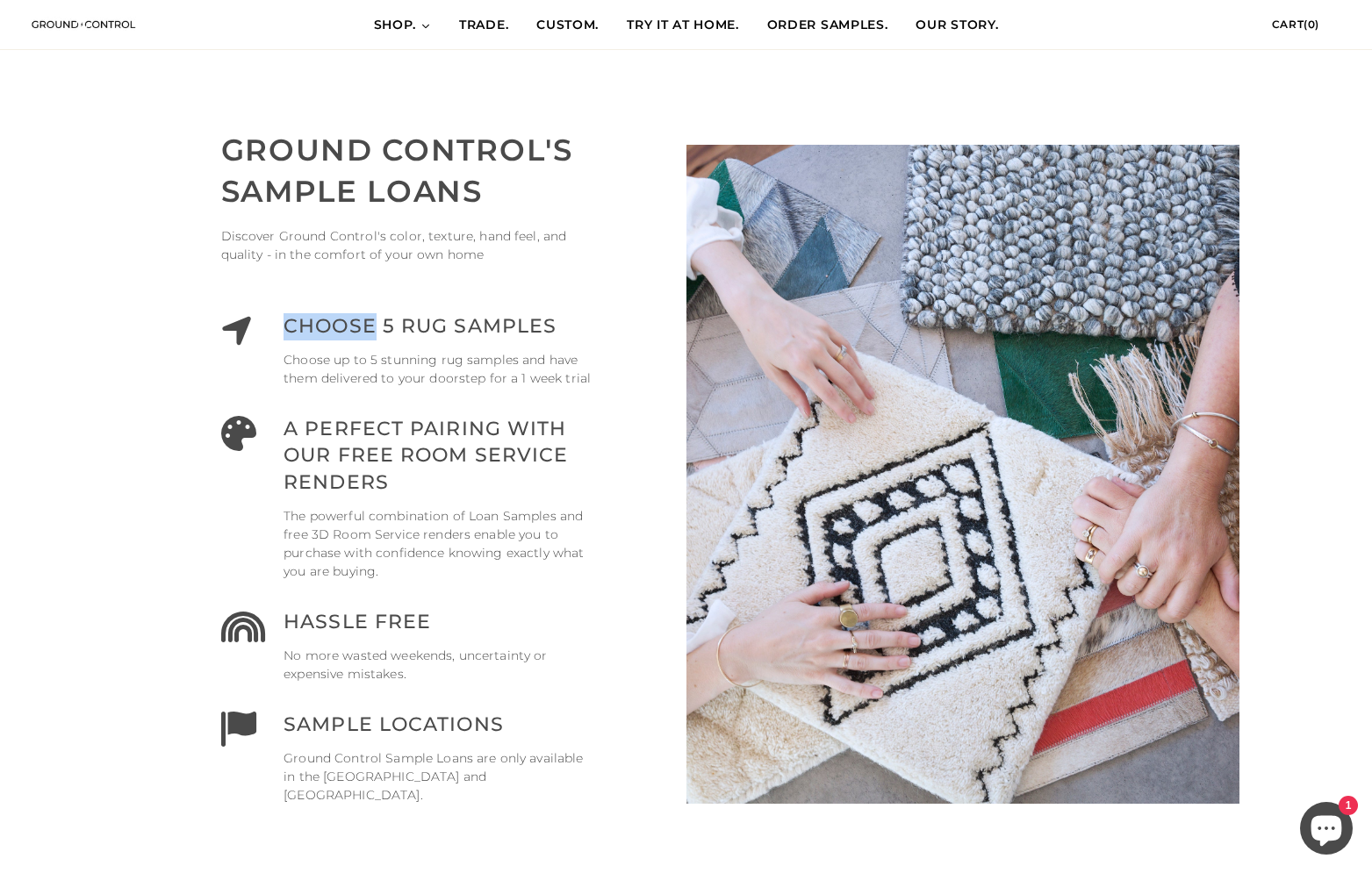
click at [290, 327] on h3 "Choose 5 rug samples" at bounding box center [440, 327] width 314 height 27
click at [342, 326] on h3 "Choose 5 rug samples" at bounding box center [440, 327] width 314 height 27
drag, startPoint x: 374, startPoint y: 322, endPoint x: 322, endPoint y: 322, distance: 52.0
click at [325, 322] on h3 "Choose 5 rug samples" at bounding box center [440, 327] width 314 height 27
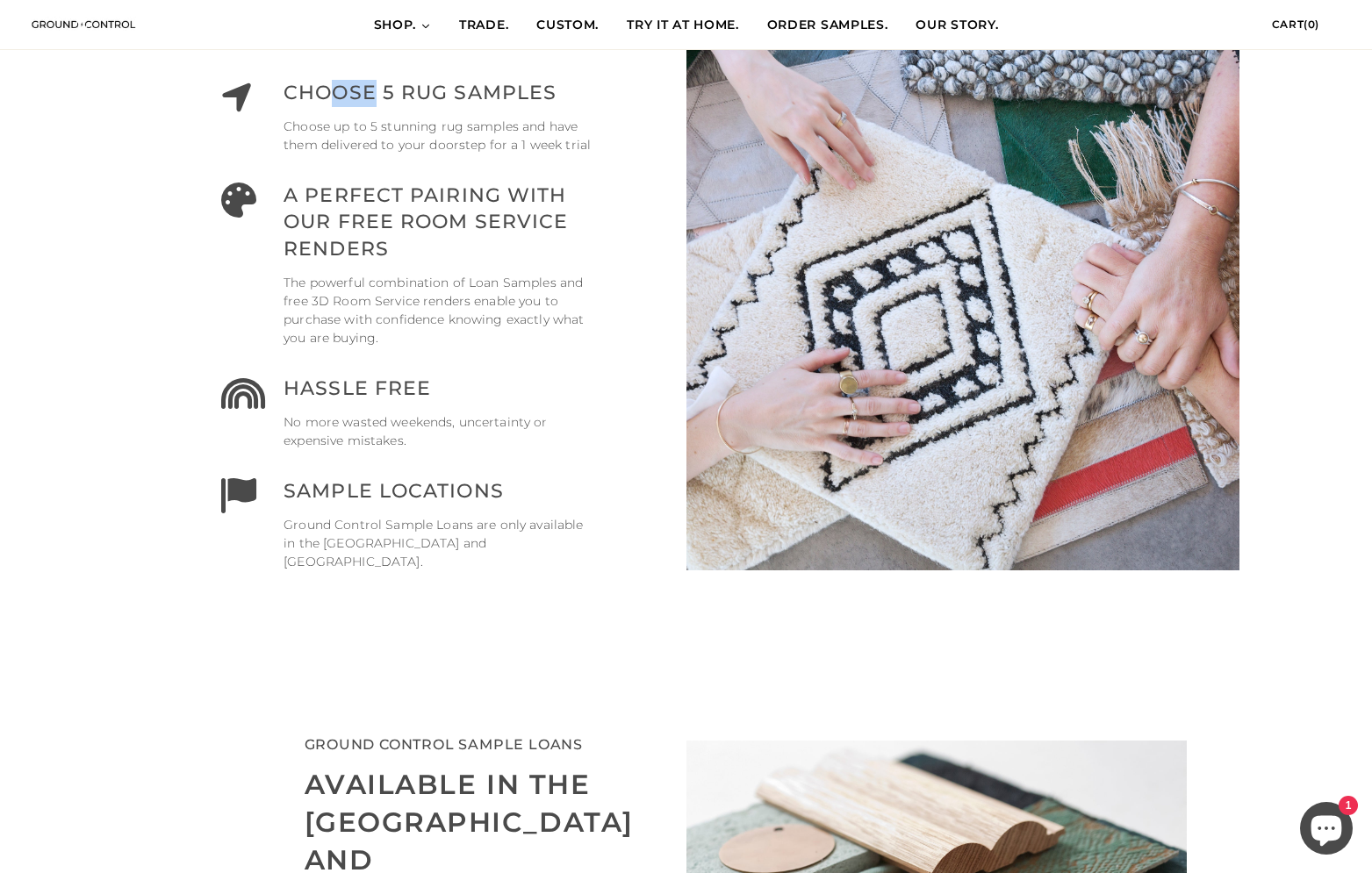
scroll to position [769, 0]
